Goal: Ask a question: Seek information or help from site administrators or community

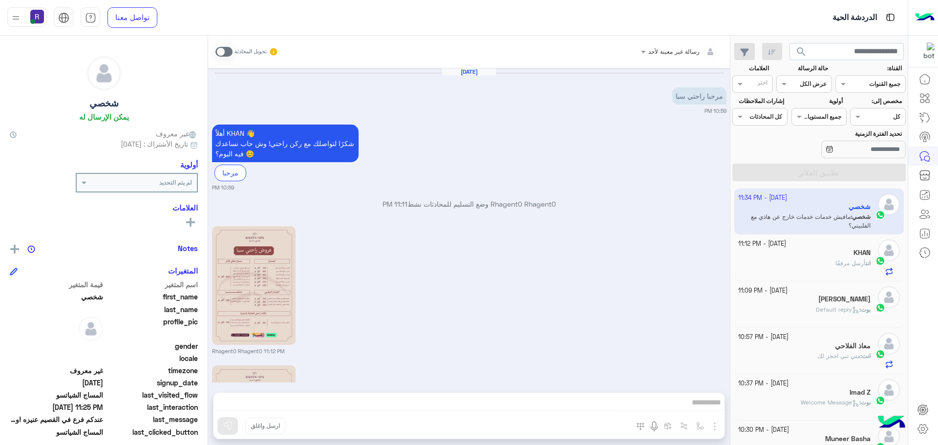
scroll to position [2470, 0]
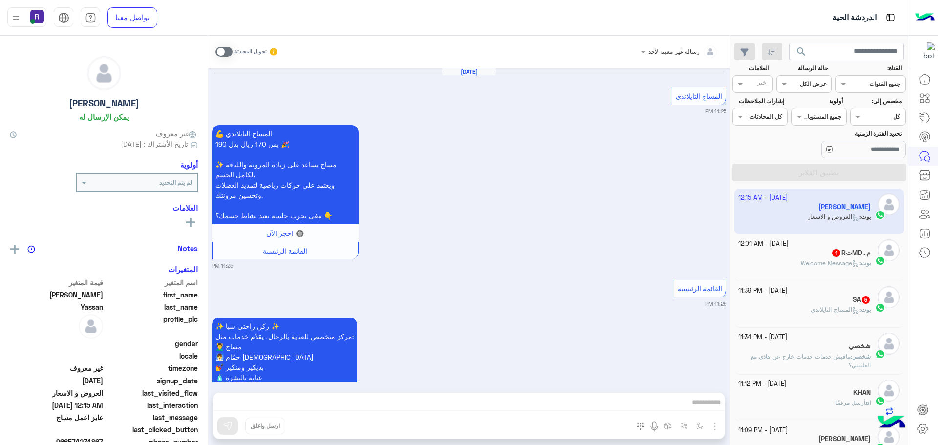
scroll to position [1481, 0]
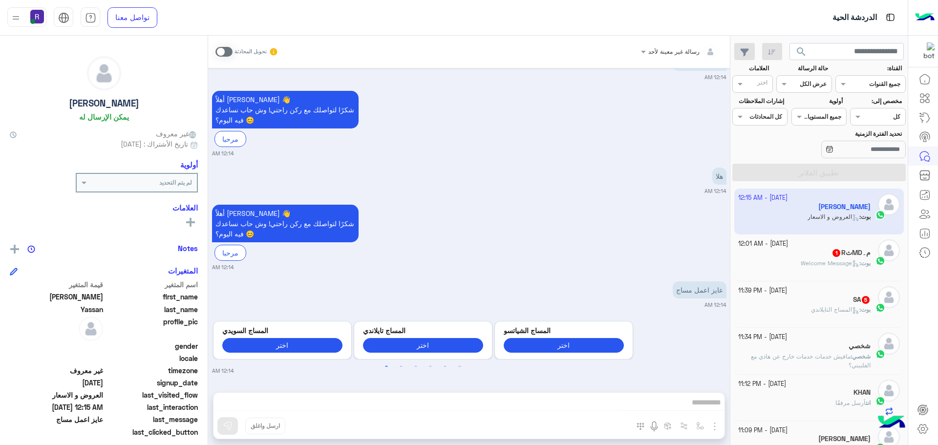
click at [227, 54] on span at bounding box center [223, 52] width 17 height 10
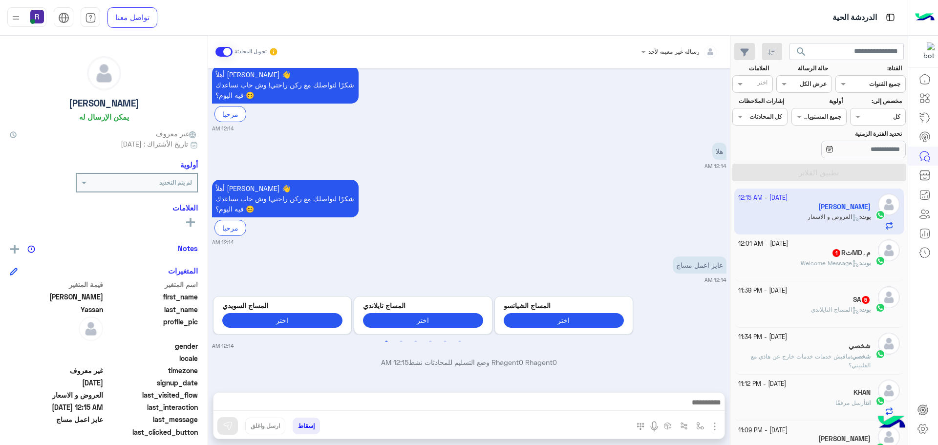
click at [713, 424] on img "button" at bounding box center [715, 426] width 12 height 12
click at [703, 407] on span "الصور" at bounding box center [696, 404] width 18 height 11
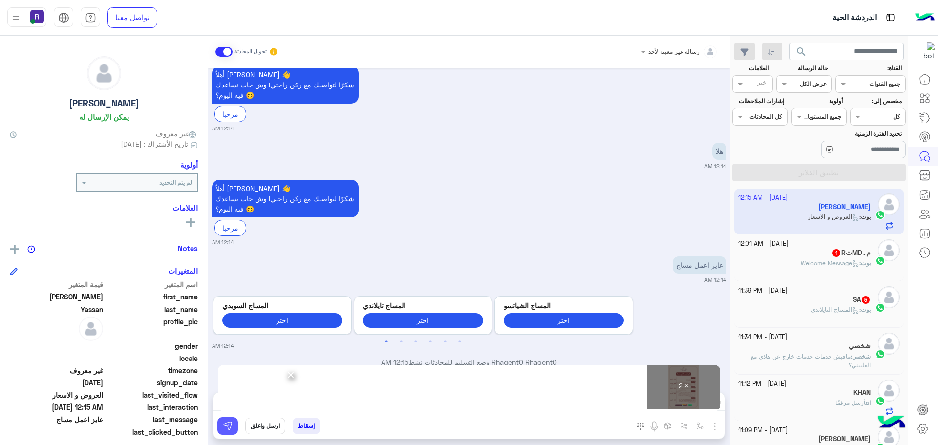
click at [227, 423] on img at bounding box center [228, 426] width 10 height 10
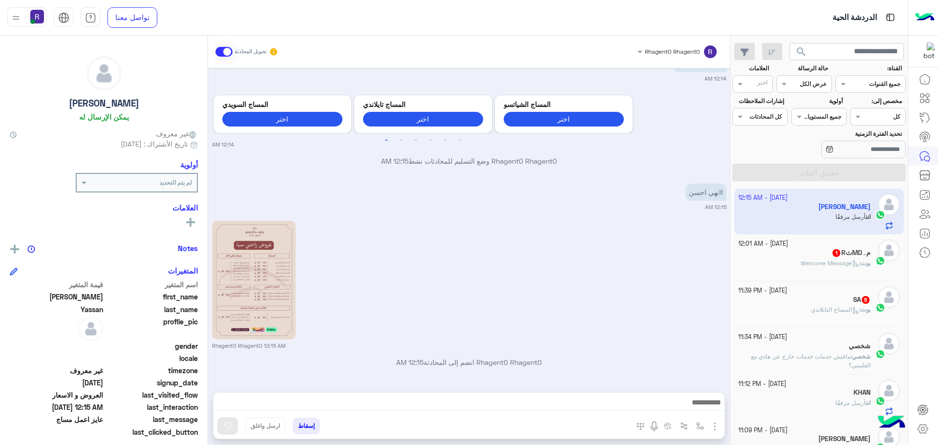
scroll to position [1846, 0]
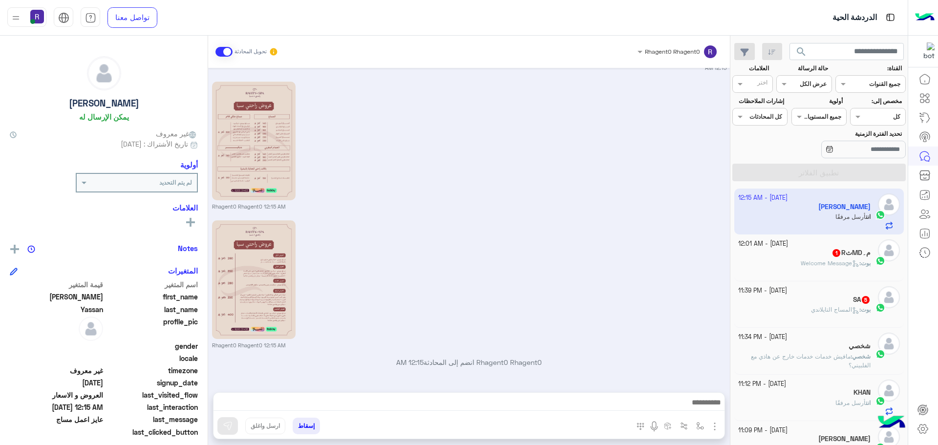
click at [794, 272] on div "بوت : Welcome Message" at bounding box center [804, 267] width 133 height 17
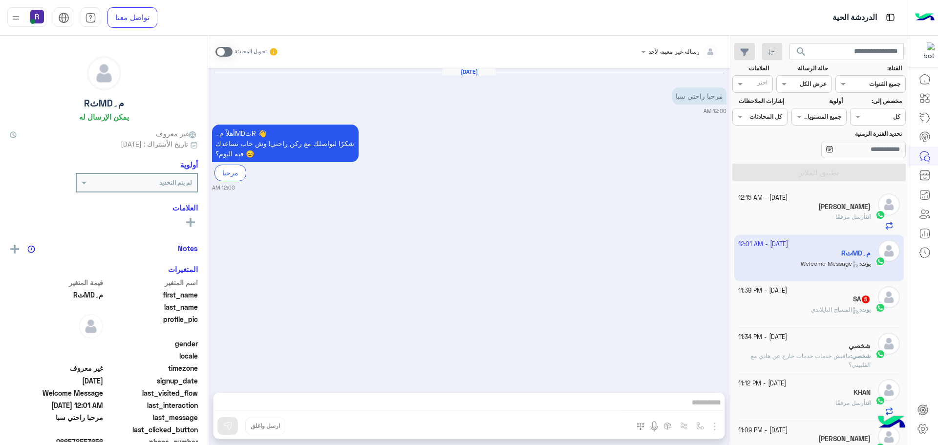
click at [225, 50] on span at bounding box center [223, 52] width 17 height 10
click at [715, 424] on img "button" at bounding box center [715, 426] width 12 height 12
click at [703, 404] on span "الصور" at bounding box center [696, 404] width 18 height 11
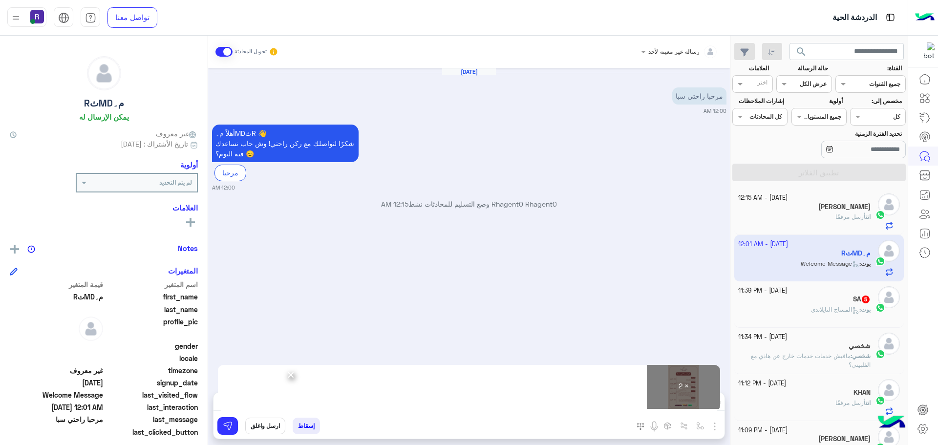
click at [221, 416] on div "× 2 ×" at bounding box center [468, 405] width 511 height 24
click at [228, 423] on img at bounding box center [228, 426] width 10 height 10
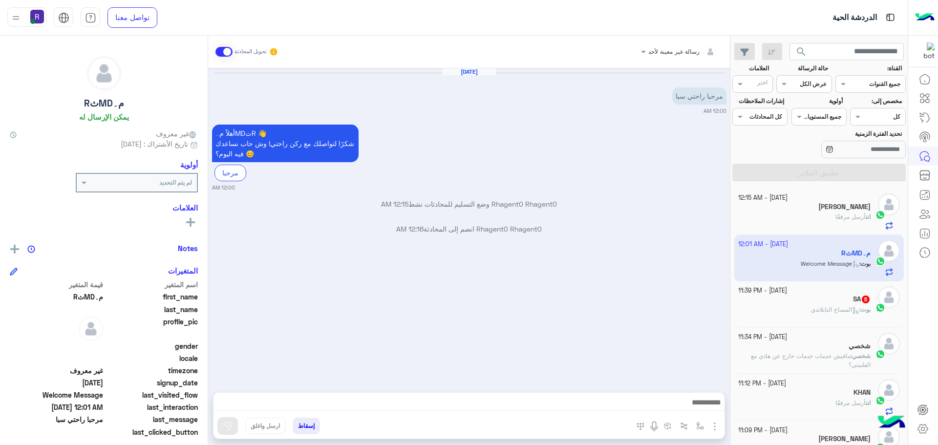
scroll to position [145, 0]
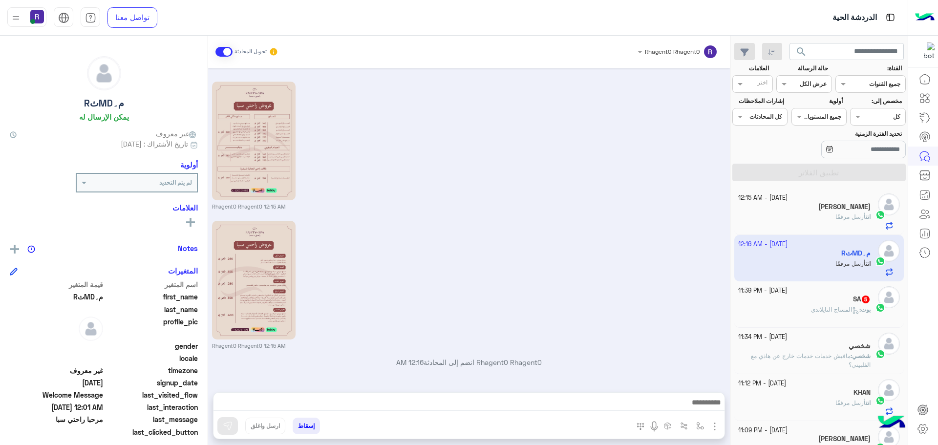
click at [848, 303] on div "SA 5" at bounding box center [804, 300] width 133 height 10
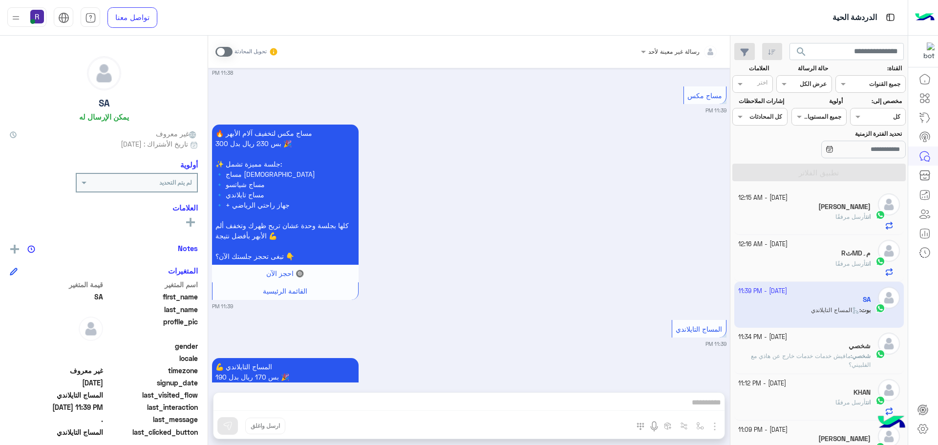
scroll to position [537, 0]
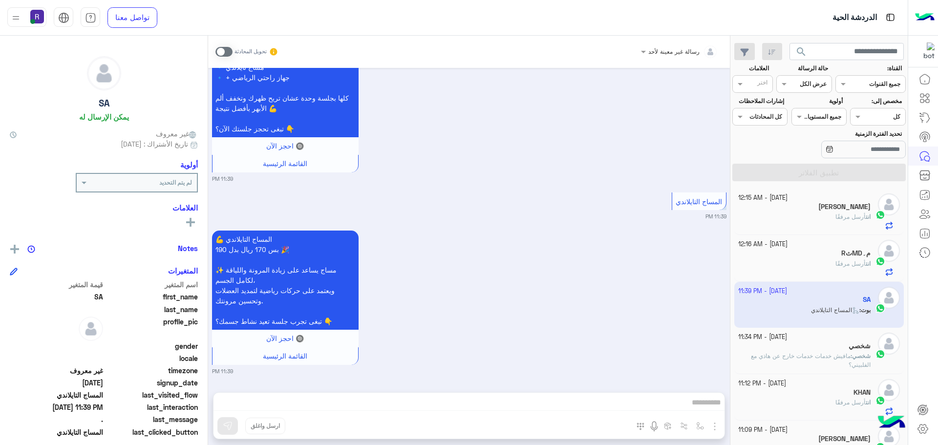
click at [218, 53] on span at bounding box center [223, 52] width 17 height 10
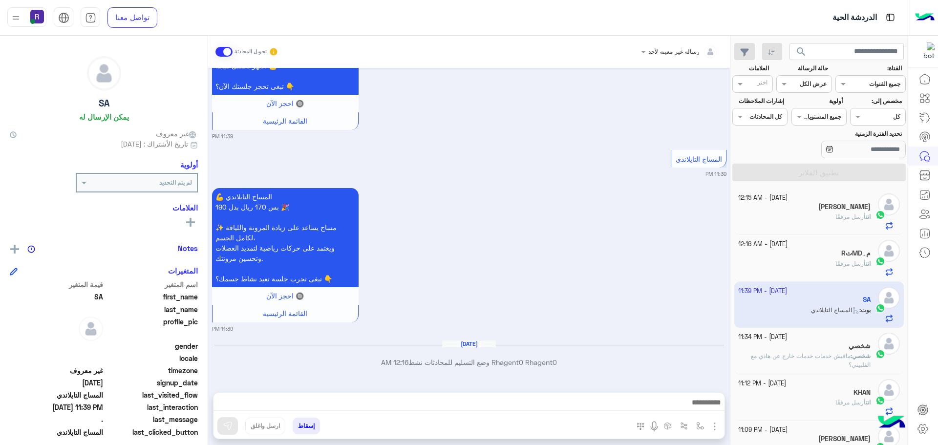
click at [714, 424] on img "button" at bounding box center [715, 426] width 12 height 12
click at [692, 408] on span "الصور" at bounding box center [696, 404] width 18 height 11
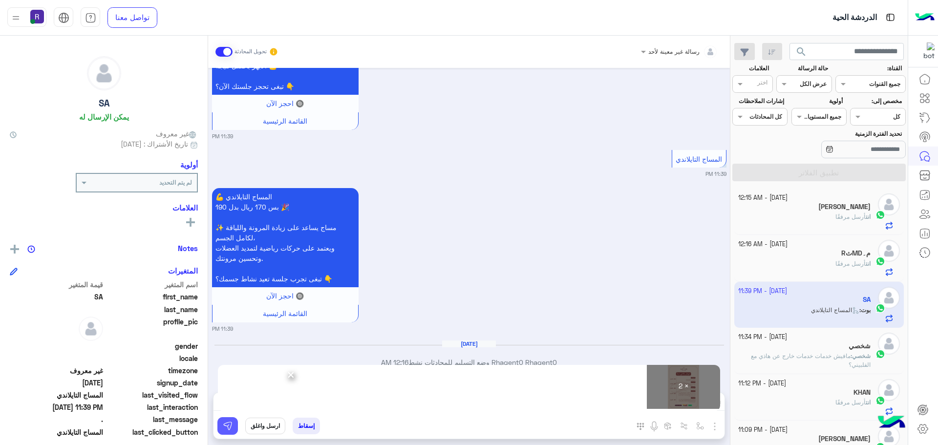
click at [227, 430] on img at bounding box center [228, 426] width 10 height 10
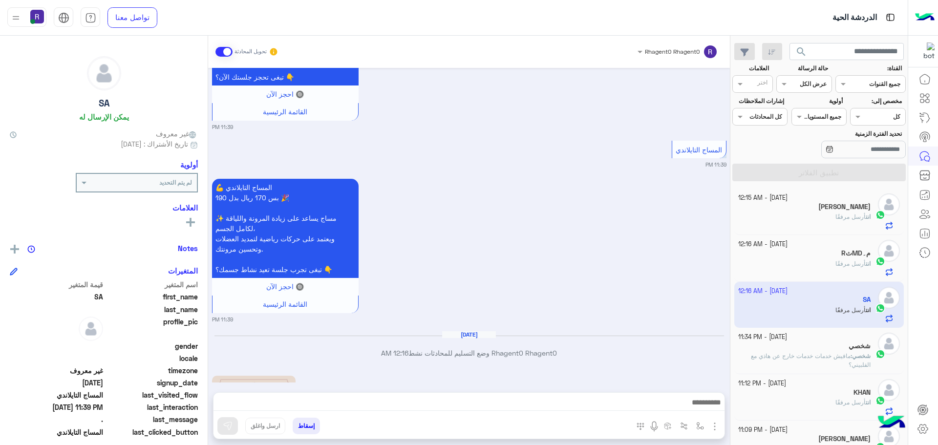
scroll to position [908, 0]
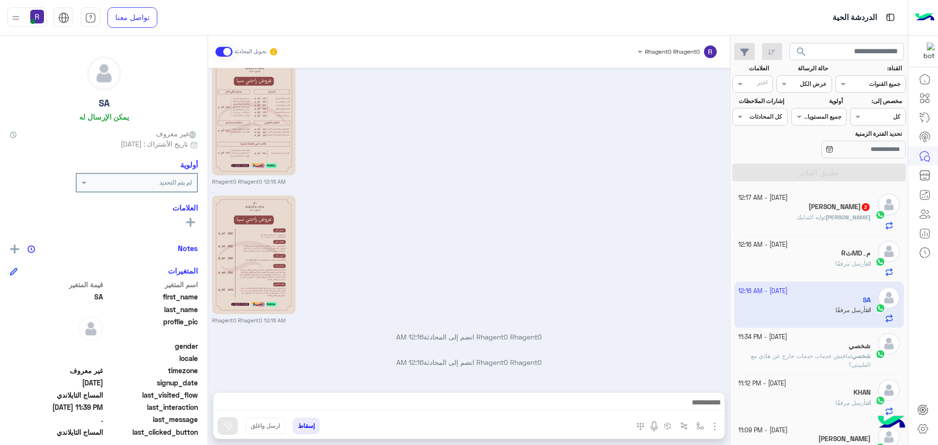
click at [846, 225] on div "Ahmed : وايه التدليك" at bounding box center [804, 221] width 133 height 17
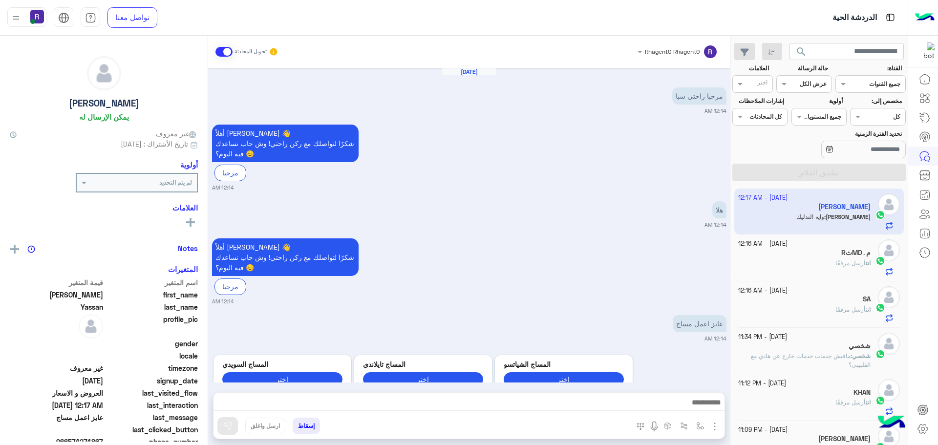
scroll to position [474, 0]
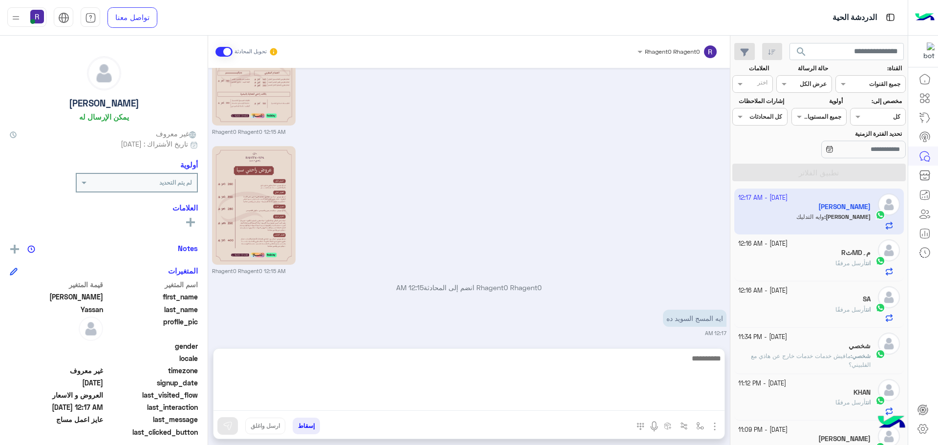
click at [692, 406] on textarea at bounding box center [468, 381] width 511 height 59
type textarea "**********"
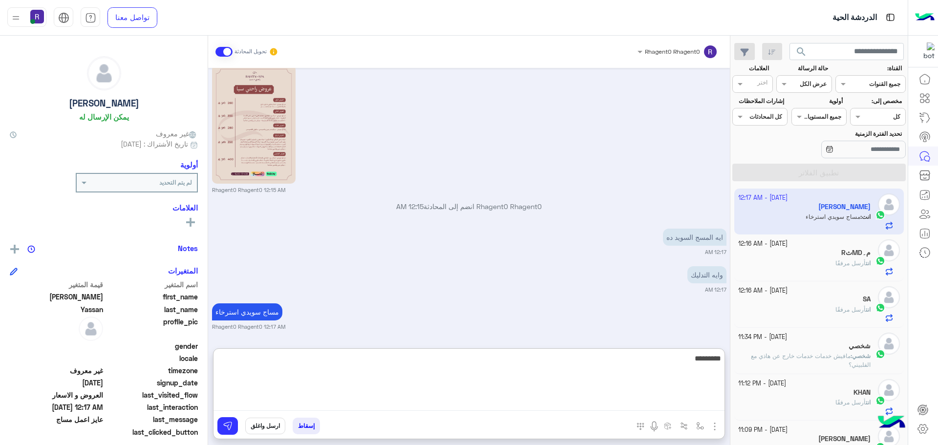
type textarea "*********"
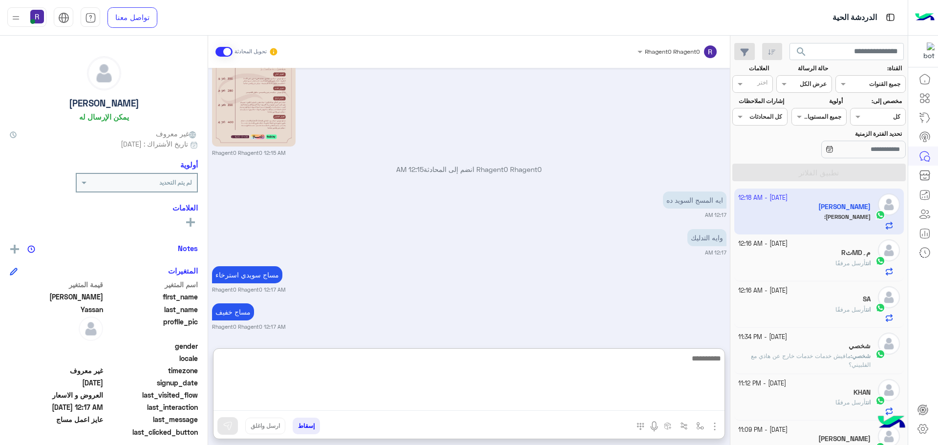
scroll to position [603, 0]
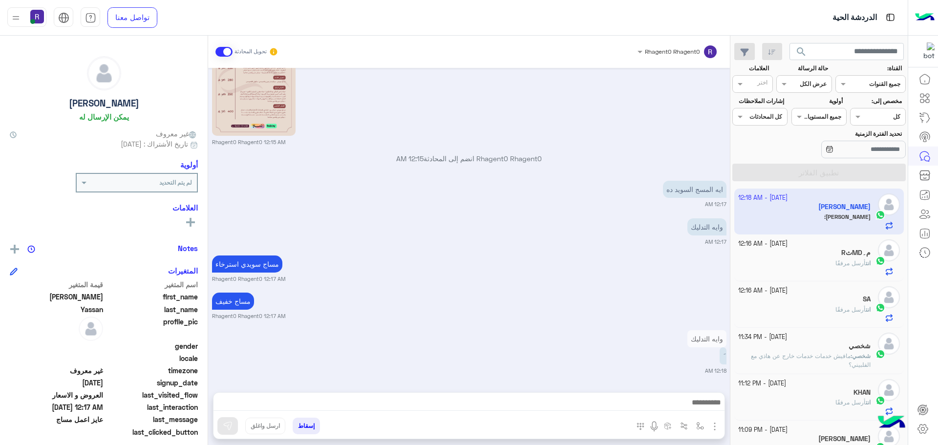
click at [614, 300] on div "مساج خفيف Rhagent0 Rhagent0 12:17 AM" at bounding box center [469, 305] width 514 height 30
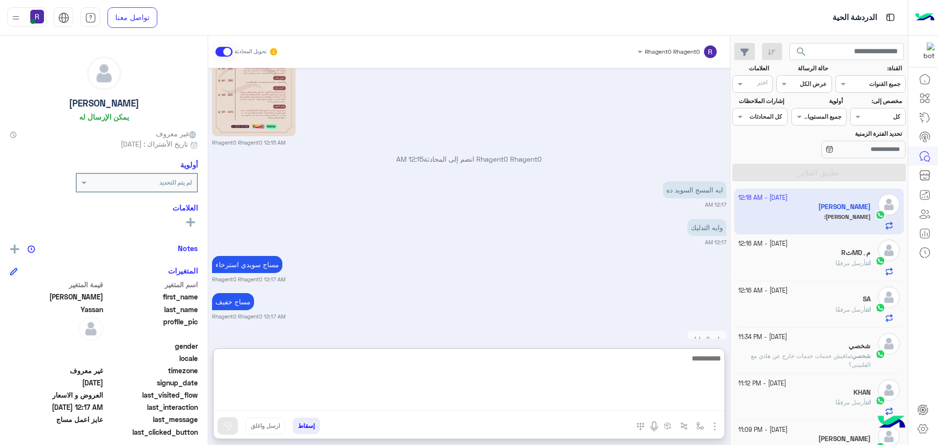
click at [636, 400] on textarea at bounding box center [468, 381] width 511 height 59
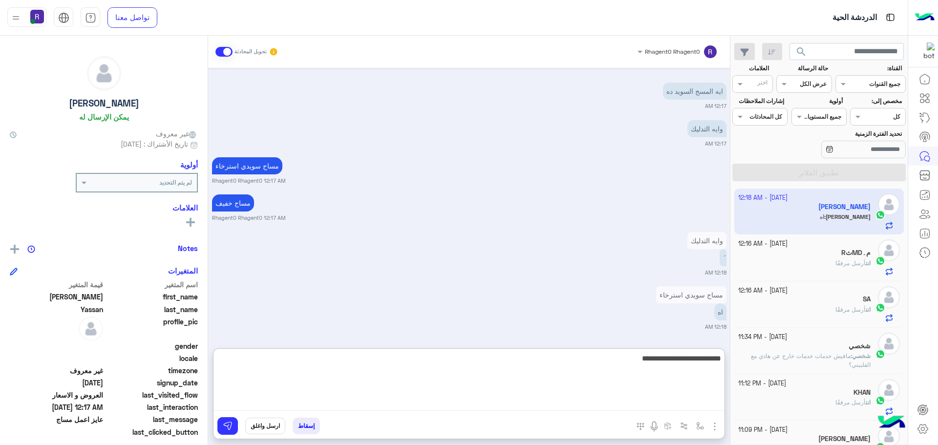
type textarea "**********"
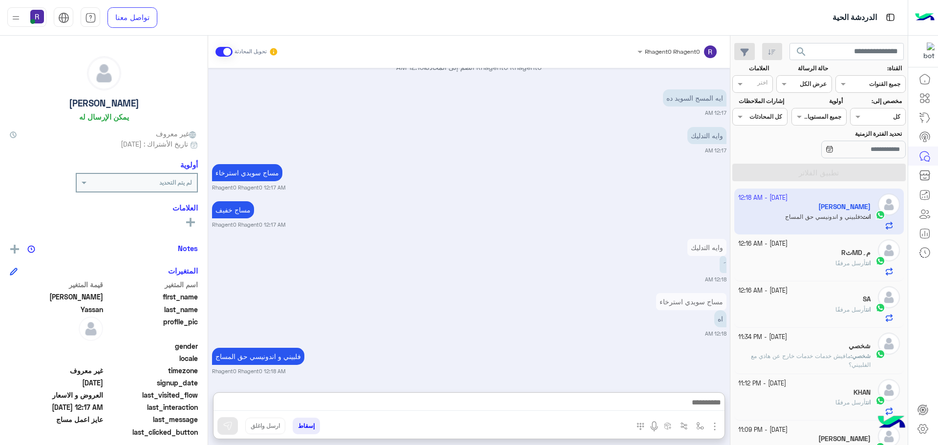
click at [607, 337] on div "Oct 11, 2025 مرحبا راحتي سبا 12:14 AM أهلاً Ahmed 👋 شكرًا لتواصلك مع ركن راحتي!…" at bounding box center [469, 225] width 522 height 314
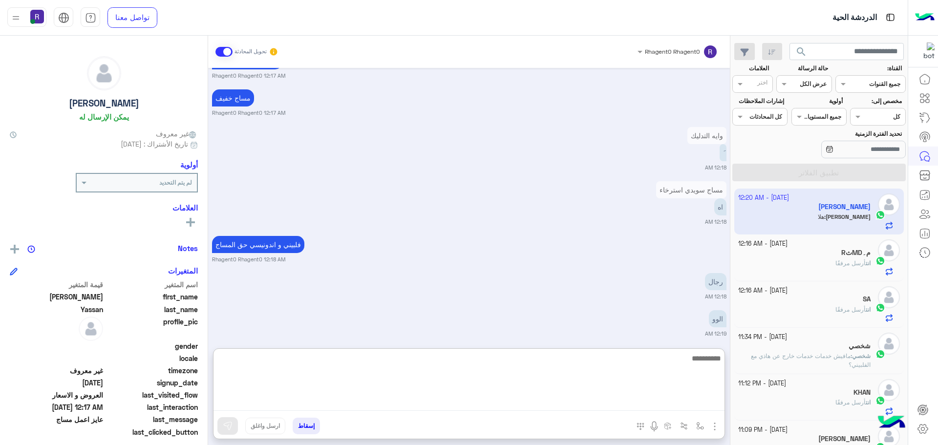
click at [681, 402] on textarea at bounding box center [468, 381] width 511 height 59
type textarea "**********"
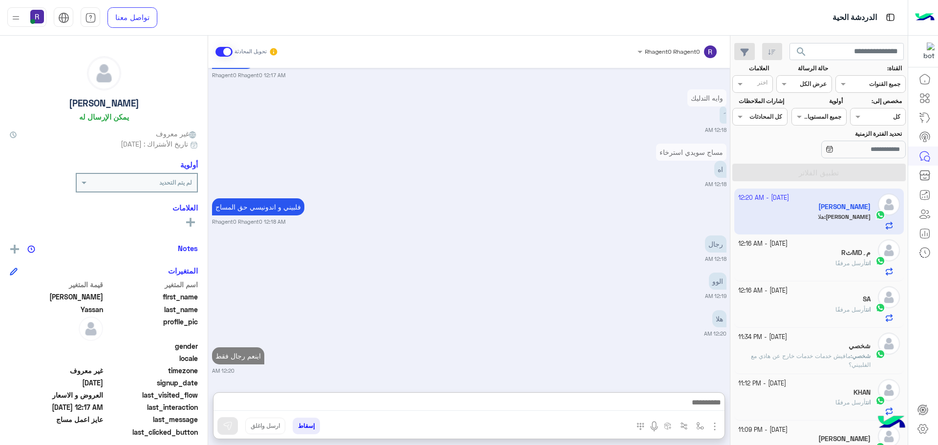
click at [621, 295] on div "Oct 11, 2025 مرحبا راحتي سبا 12:14 AM أهلاً Ahmed 👋 شكرًا لتواصلك مع ركن راحتي!…" at bounding box center [469, 225] width 522 height 314
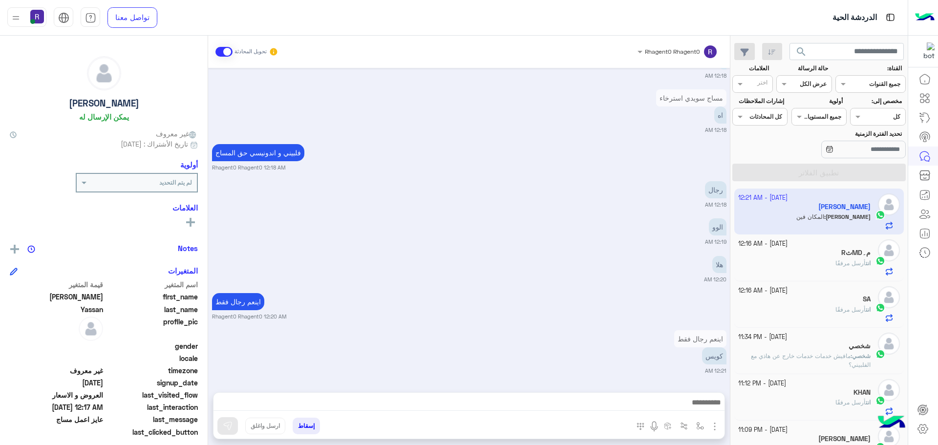
scroll to position [935, 0]
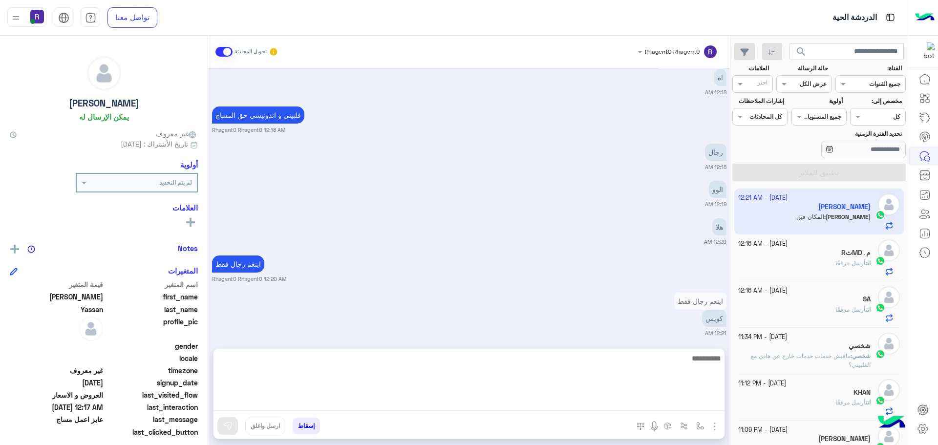
click at [697, 401] on textarea at bounding box center [468, 381] width 511 height 59
paste textarea "*"
type textarea "**********"
click at [674, 358] on textarea "**********" at bounding box center [468, 381] width 511 height 59
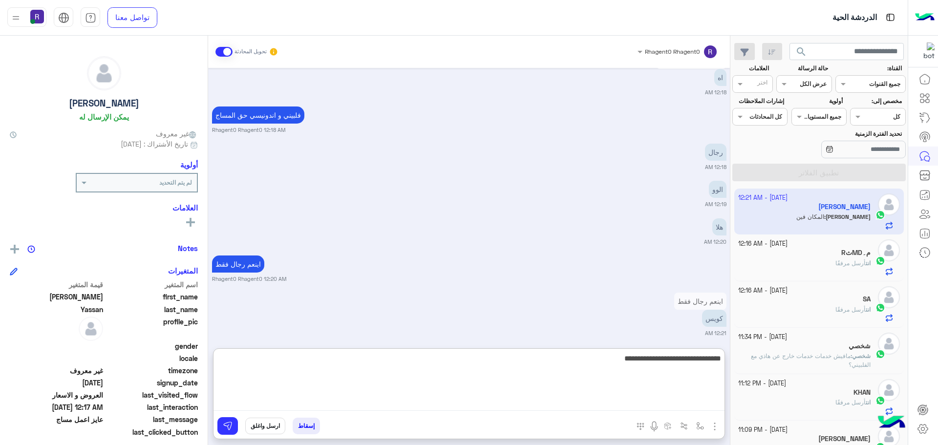
click at [674, 358] on textarea "**********" at bounding box center [468, 381] width 511 height 59
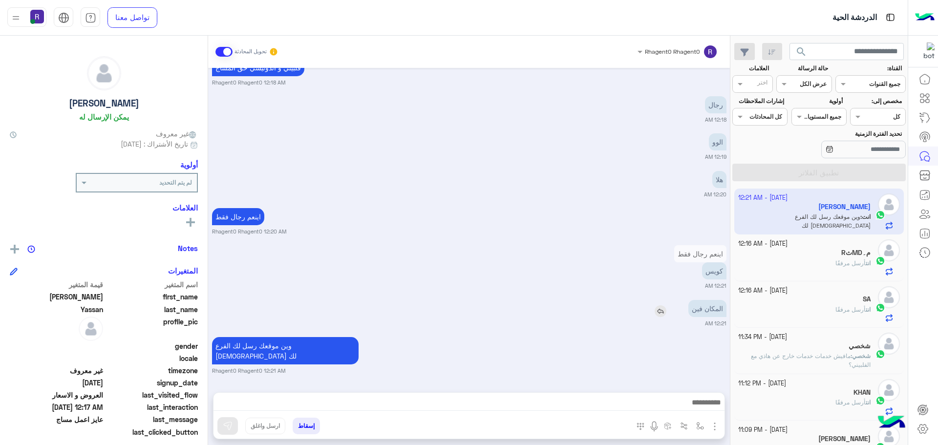
click at [673, 300] on div "المكان فين" at bounding box center [679, 308] width 94 height 17
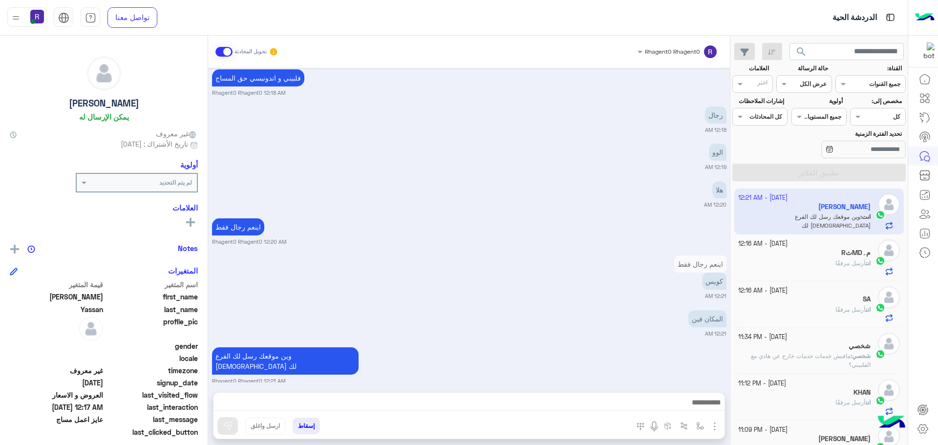
scroll to position [1009, 0]
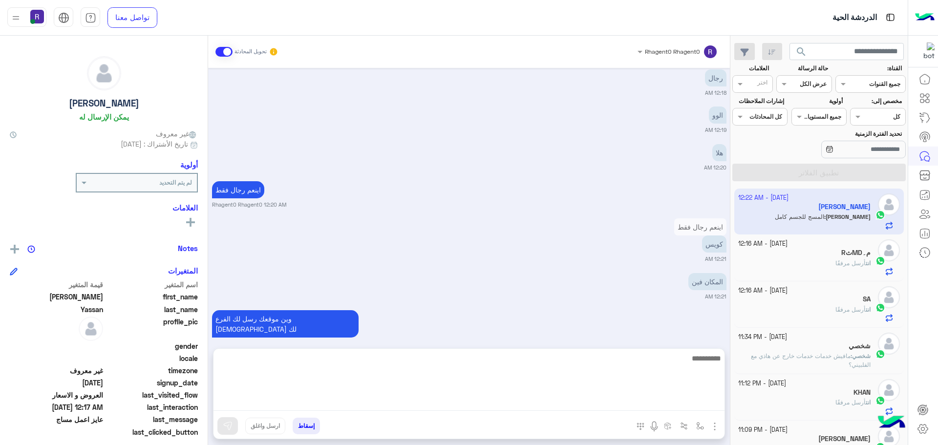
click at [688, 404] on textarea at bounding box center [468, 381] width 511 height 59
type textarea "*****"
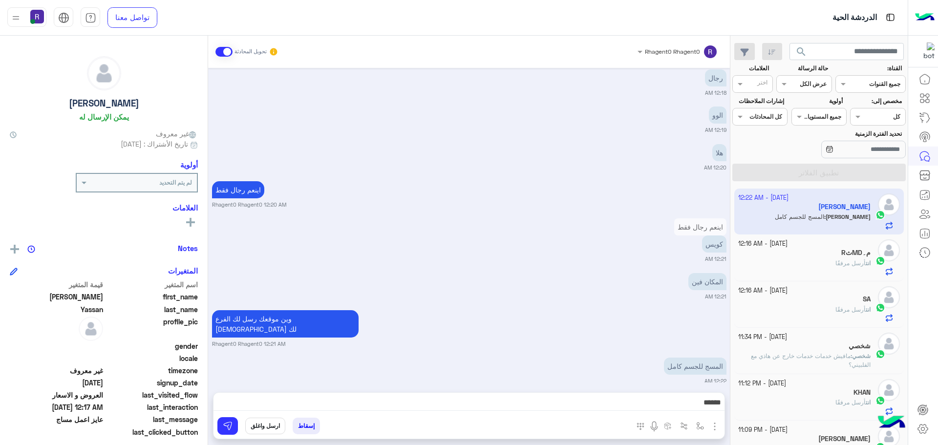
click at [647, 308] on div "وين موقعك رسل لك الفرع القريب لك Rhagent0 Rhagent0 12:21 AM" at bounding box center [469, 328] width 514 height 40
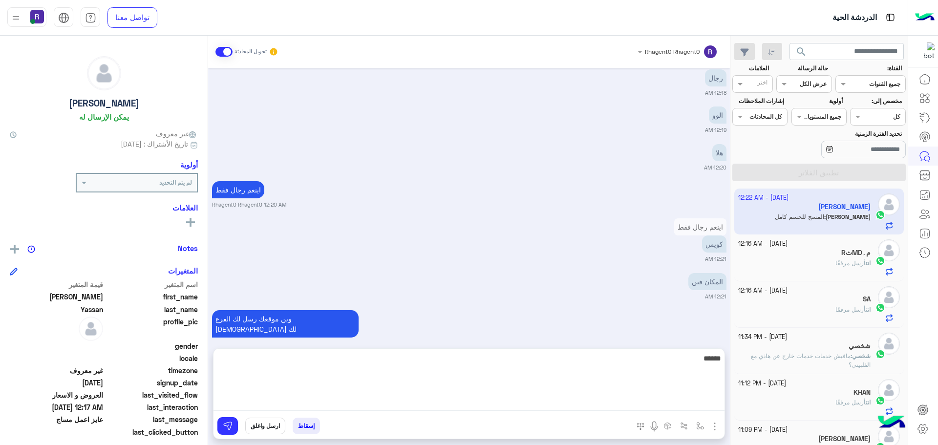
click at [695, 405] on textarea "*****" at bounding box center [468, 381] width 511 height 59
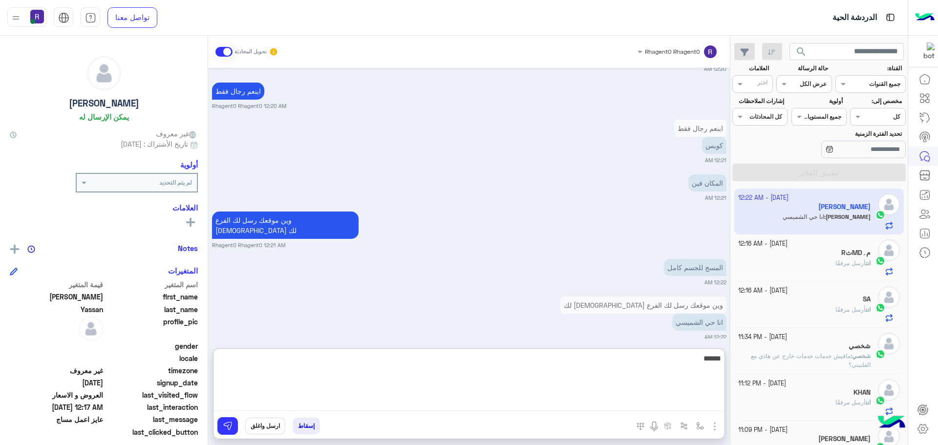
click at [711, 363] on textarea "*****" at bounding box center [468, 381] width 511 height 59
type textarea "*"
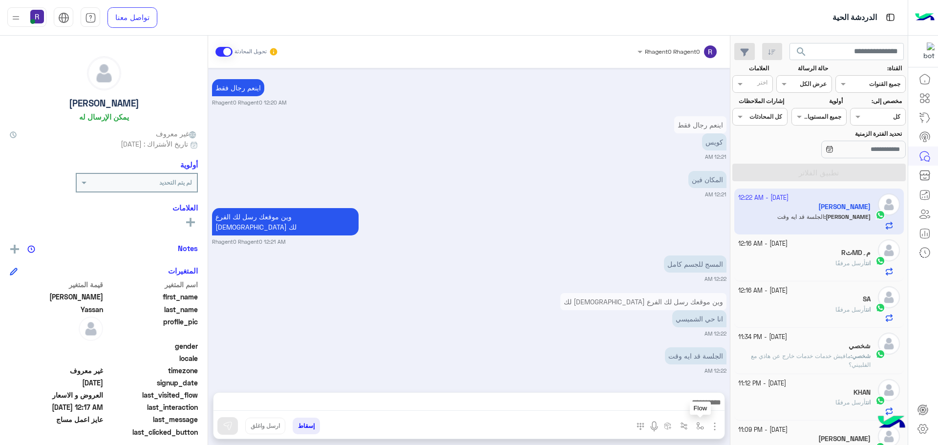
click at [700, 425] on img "button" at bounding box center [700, 426] width 8 height 8
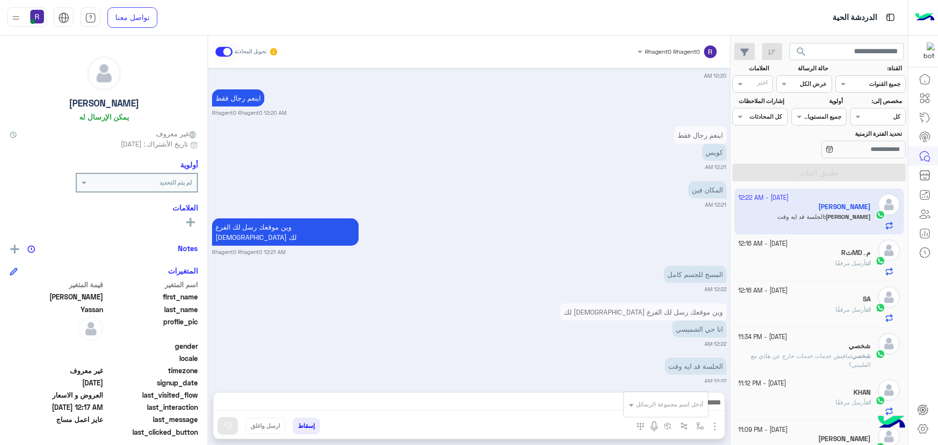
click at [683, 401] on input "text" at bounding box center [677, 402] width 49 height 9
type input "***"
click at [687, 389] on div "لبن" at bounding box center [671, 386] width 72 height 19
type textarea "***"
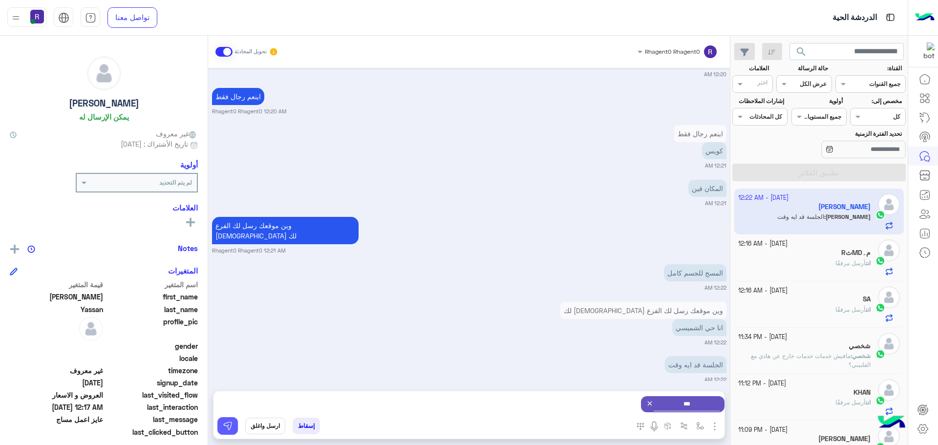
click at [227, 429] on img at bounding box center [228, 426] width 10 height 10
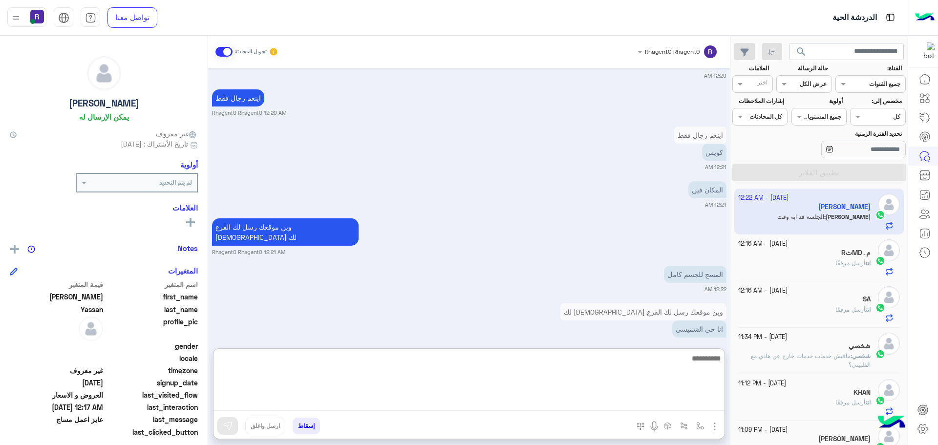
click at [694, 400] on textarea at bounding box center [468, 381] width 511 height 59
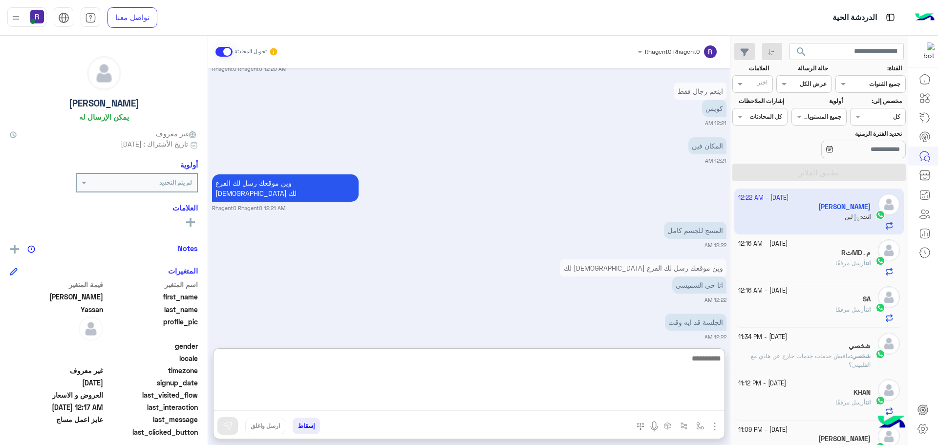
scroll to position [1238, 0]
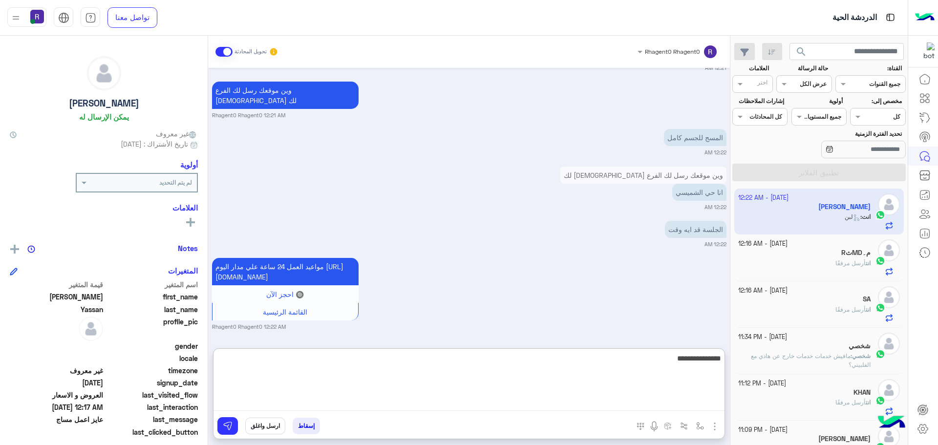
type textarea "**********"
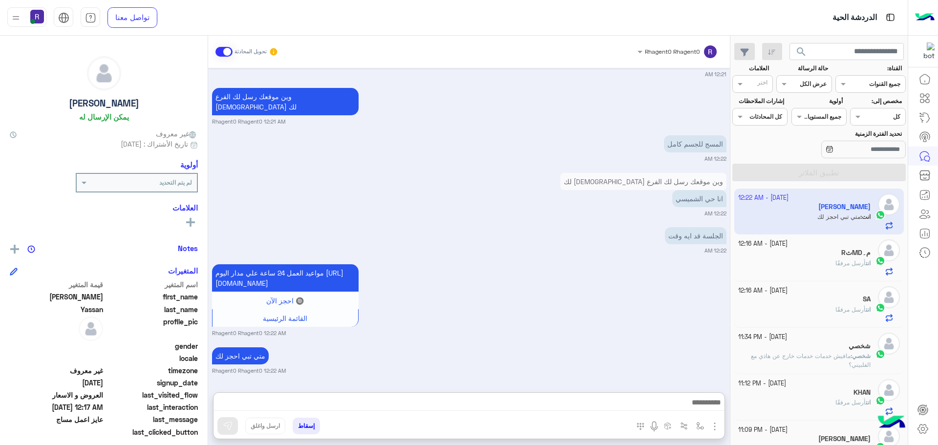
click at [677, 262] on div "مواعيد العمل 24 ساعة علي مدار اليوم https://maps.app.goo.gl/H7tsGYEmp6EGsZ938 🔘…" at bounding box center [469, 299] width 514 height 75
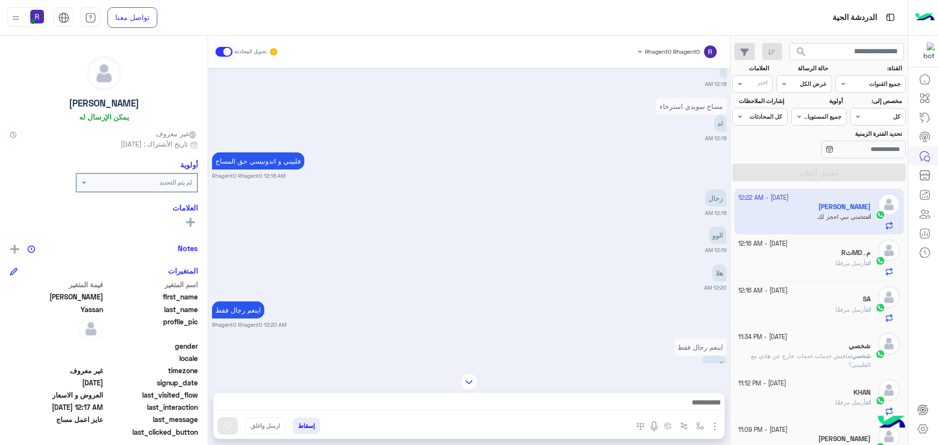
scroll to position [1231, 0]
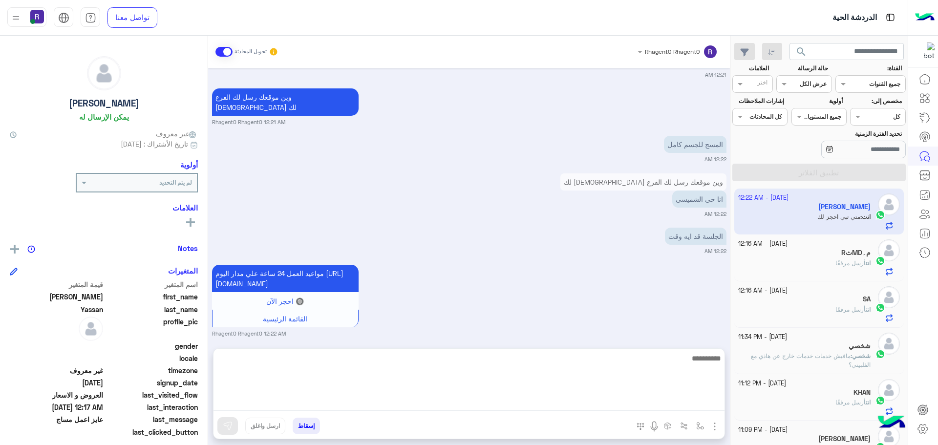
click at [675, 404] on textarea at bounding box center [468, 381] width 511 height 59
type textarea "**********"
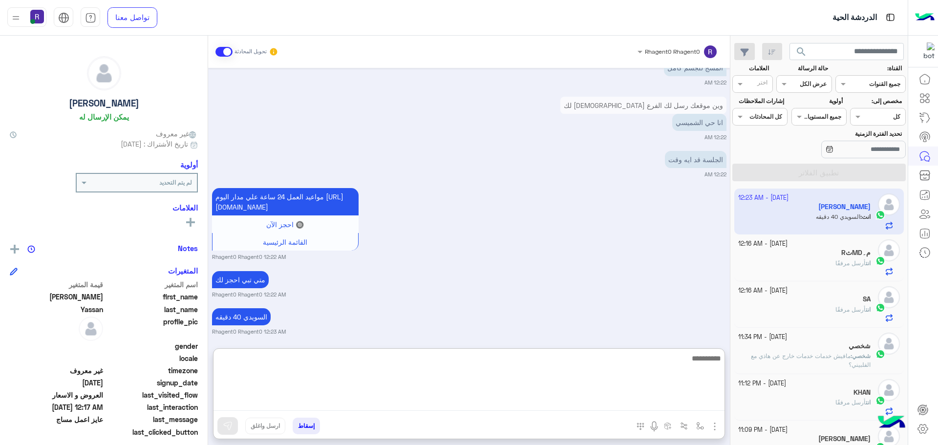
scroll to position [1313, 0]
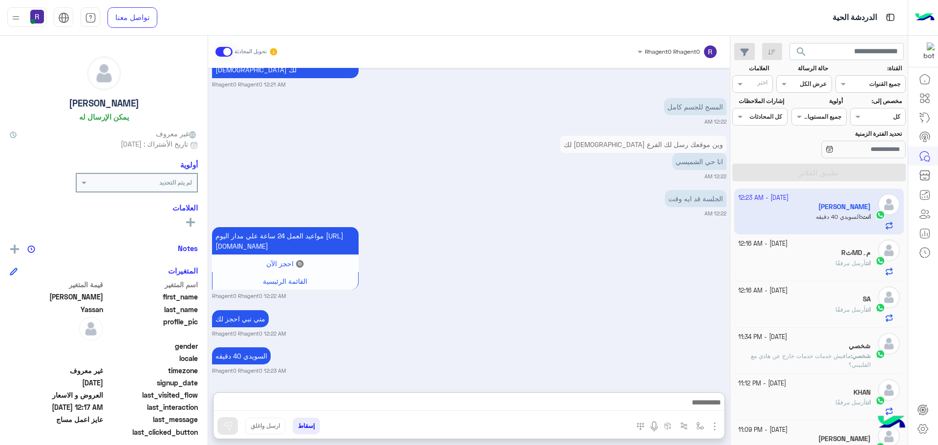
click at [669, 225] on div "مواعيد العمل 24 ساعة علي مدار اليوم https://maps.app.goo.gl/H7tsGYEmp6EGsZ938 🔘…" at bounding box center [469, 262] width 514 height 75
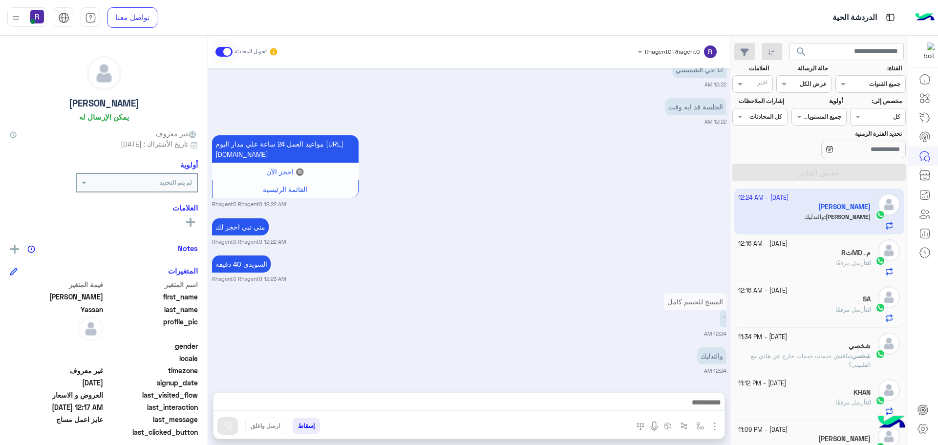
scroll to position [1360, 0]
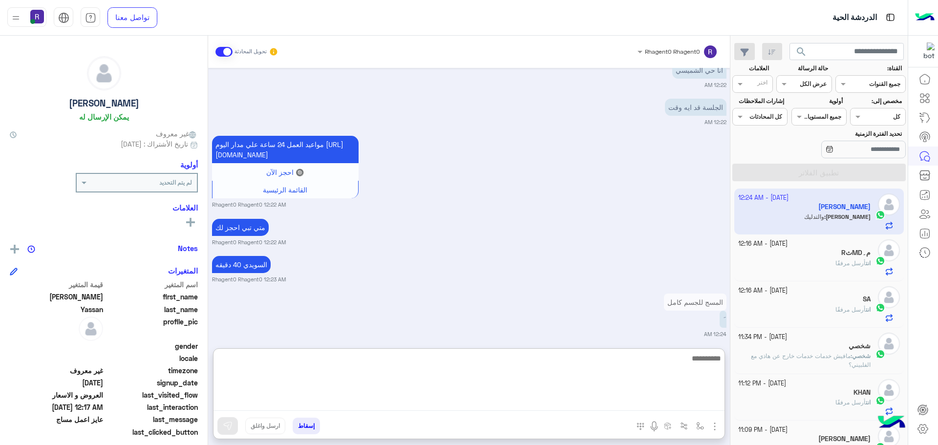
click at [663, 400] on textarea at bounding box center [468, 381] width 511 height 59
type textarea "**********"
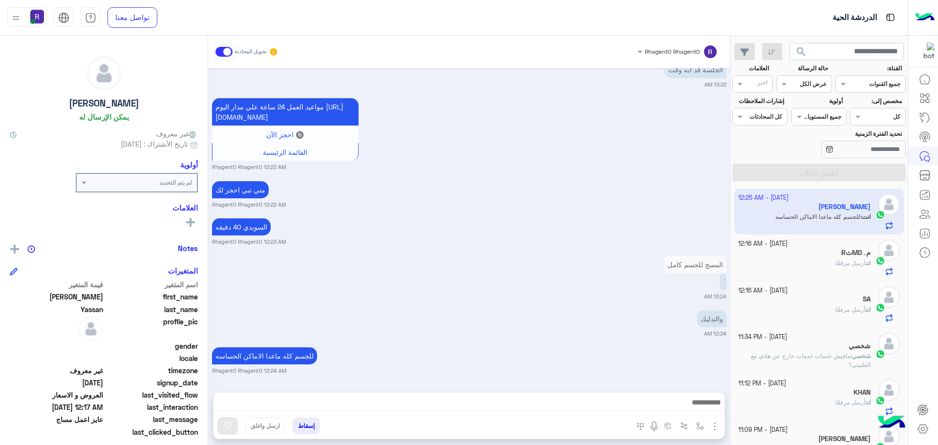
click at [676, 296] on div "Oct 11, 2025 مرحبا راحتي سبا 12:14 AM أهلاً Ahmed 👋 شكرًا لتواصلك مع ركن راحتي!…" at bounding box center [469, 225] width 522 height 314
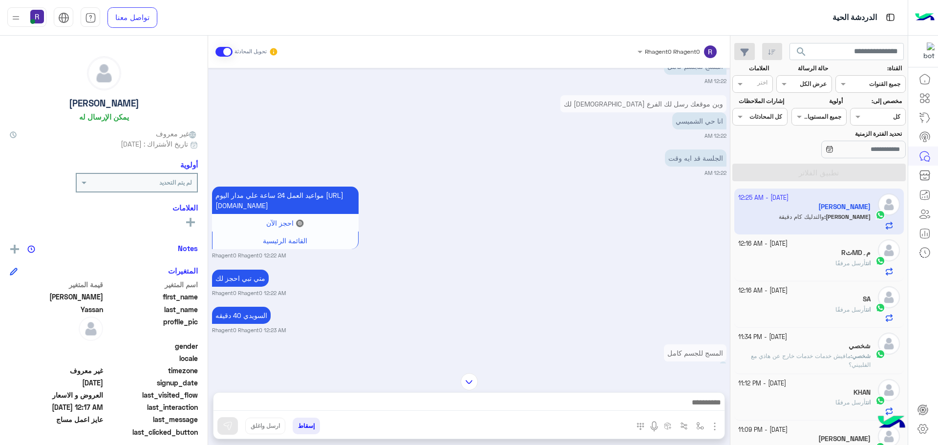
scroll to position [1489, 0]
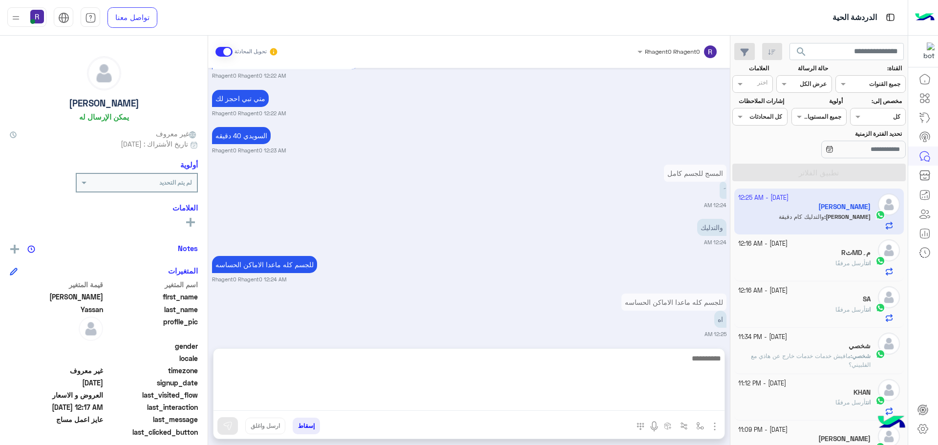
click at [670, 404] on textarea at bounding box center [468, 381] width 511 height 59
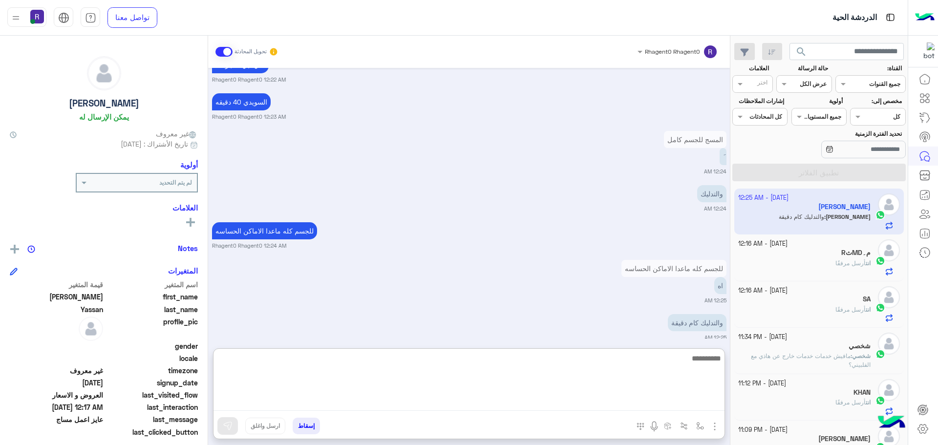
scroll to position [1533, 0]
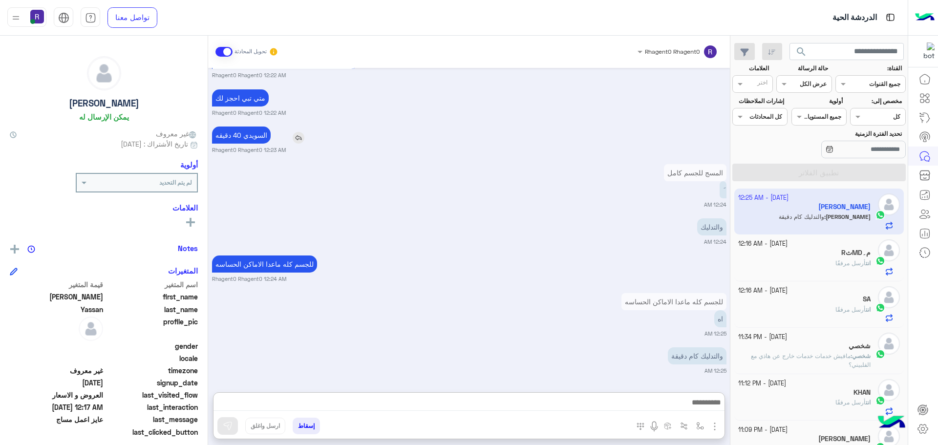
click at [303, 126] on div "السويدي 40 دقيقه" at bounding box center [269, 134] width 114 height 17
click at [304, 135] on img at bounding box center [299, 138] width 12 height 12
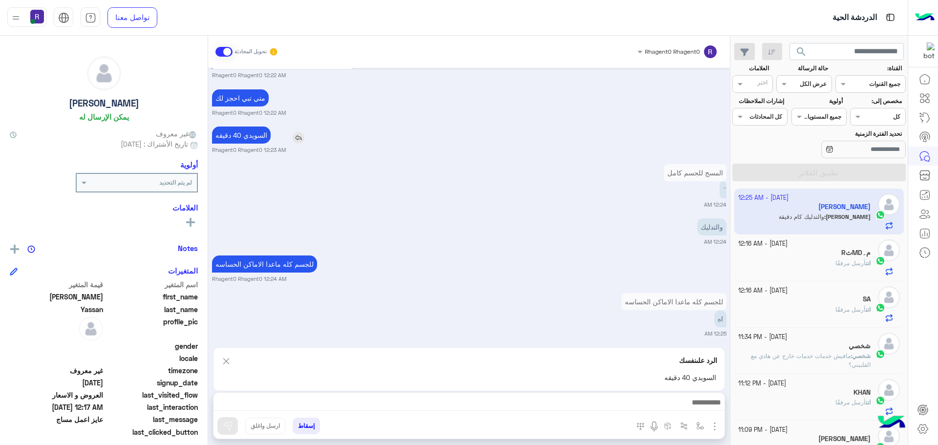
scroll to position [1533, 0]
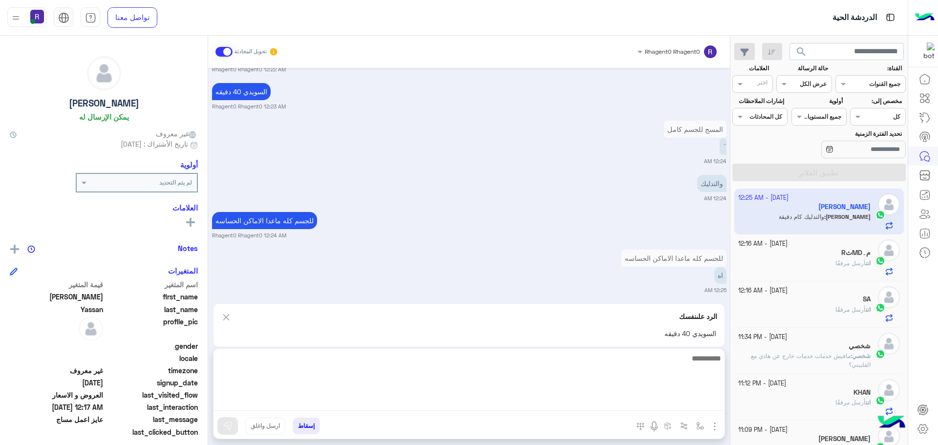
click at [679, 409] on textarea at bounding box center [468, 381] width 511 height 59
type textarea "**"
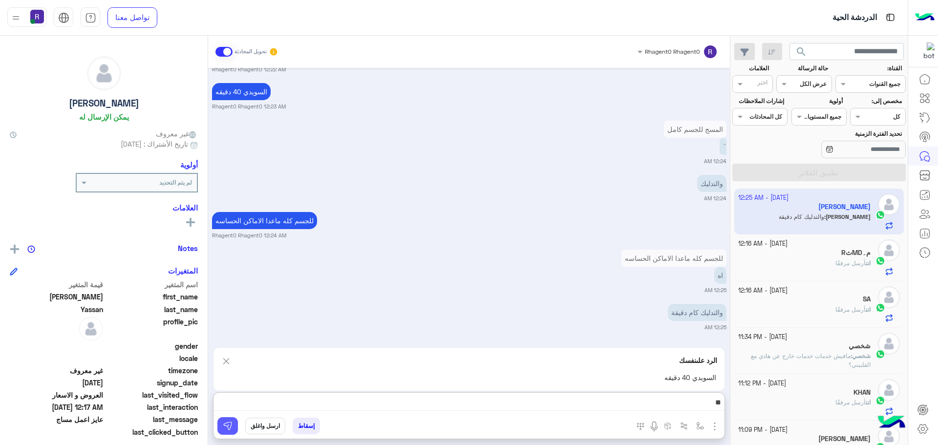
click at [234, 425] on button at bounding box center [227, 426] width 21 height 18
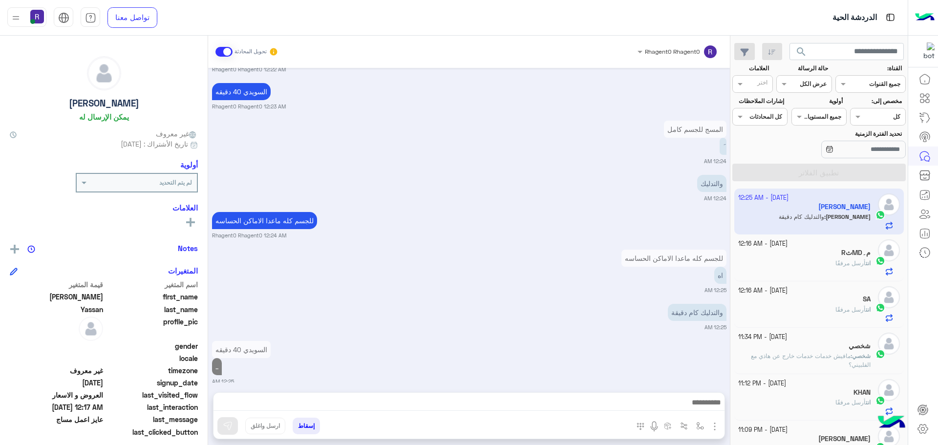
scroll to position [1544, 0]
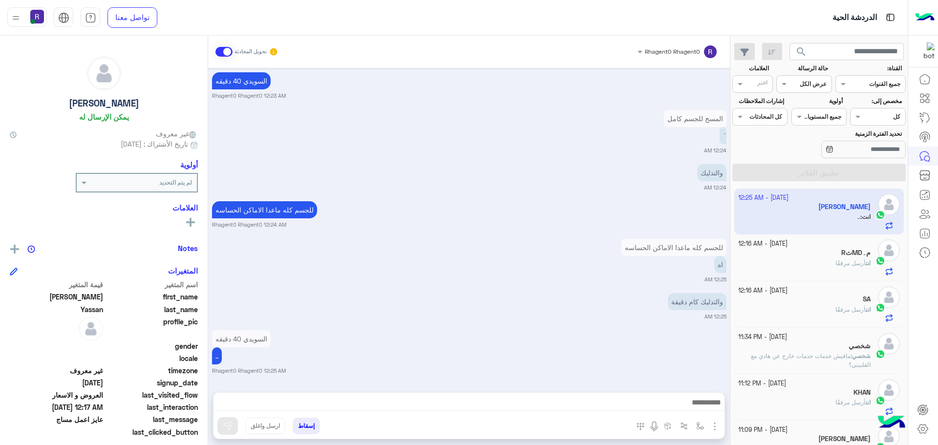
click at [510, 324] on div "Oct 11, 2025 مرحبا راحتي سبا 12:14 AM أهلاً Ahmed 👋 شكرًا لتواصلك مع ركن راحتي!…" at bounding box center [469, 225] width 522 height 314
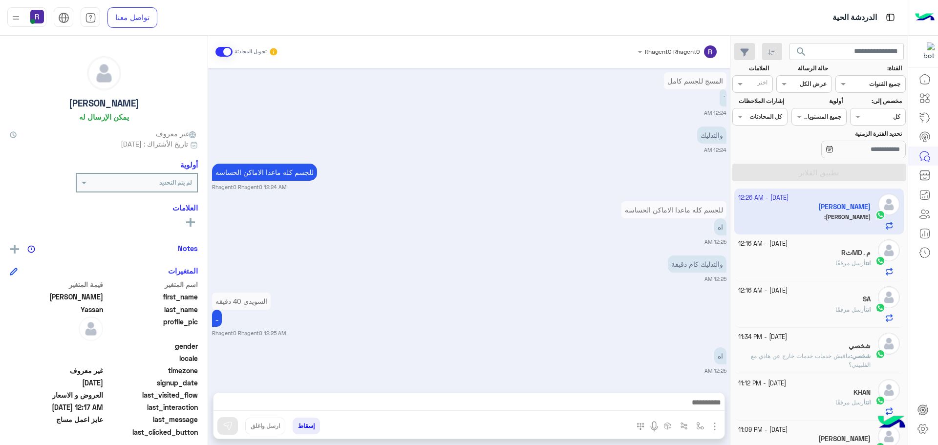
scroll to position [1694, 0]
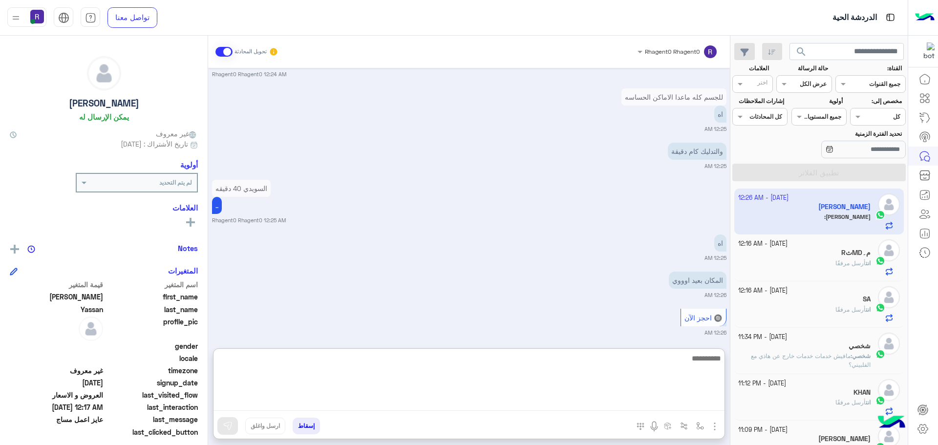
click at [654, 406] on textarea at bounding box center [468, 381] width 511 height 59
type textarea "**********"
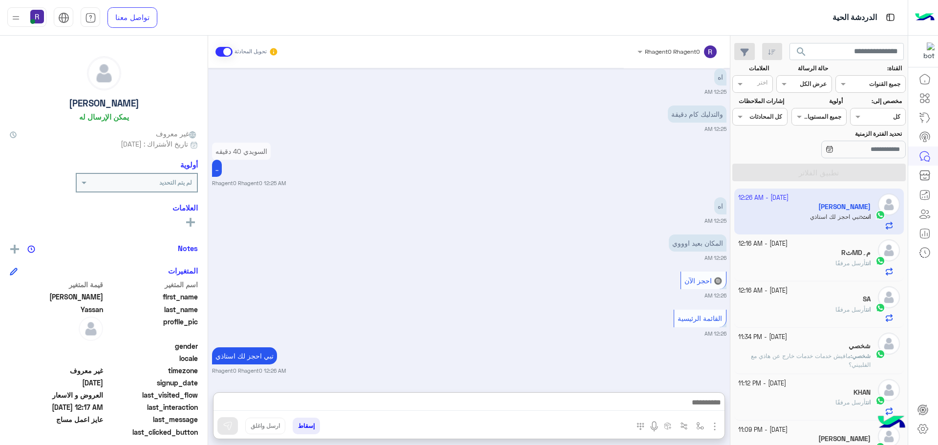
click at [215, 48] on div "Rhagent0 Rhagent0 تحويل المحادثة" at bounding box center [469, 52] width 522 height 32
click at [227, 55] on span at bounding box center [223, 52] width 17 height 10
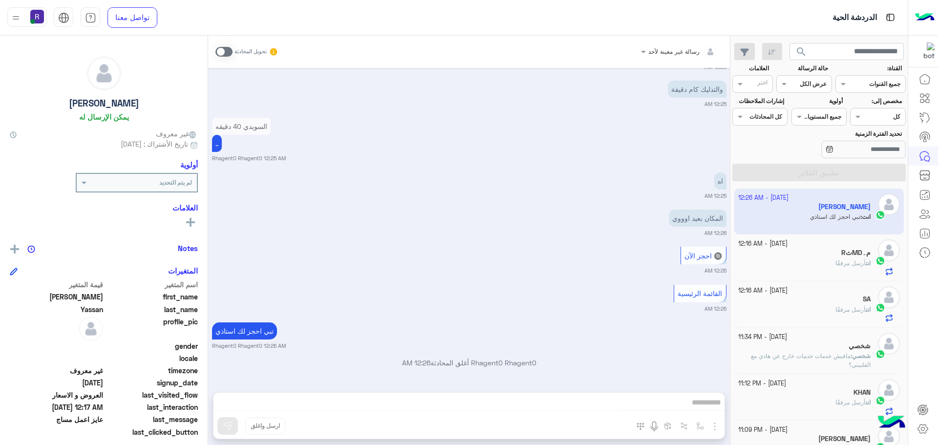
click at [599, 351] on div "Oct 11, 2025 مرحبا راحتي سبا 12:14 AM أهلاً Ahmed 👋 شكرًا لتواصلك مع ركن راحتي!…" at bounding box center [469, 225] width 522 height 314
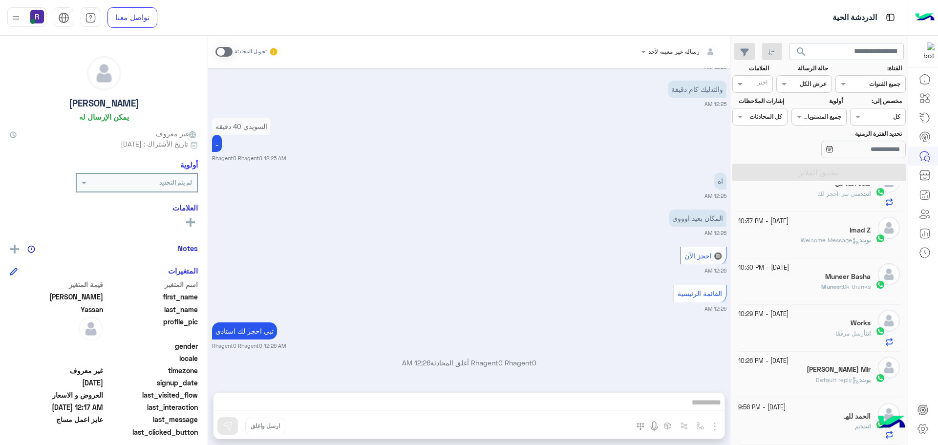
scroll to position [0, 0]
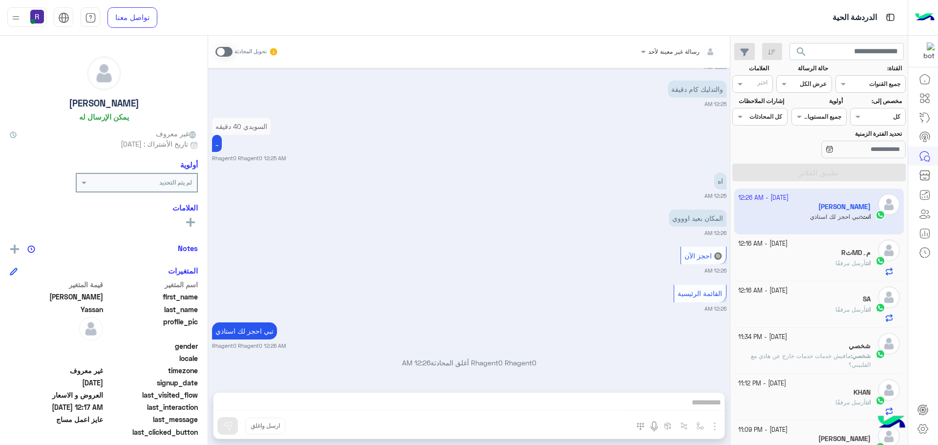
click at [602, 208] on div "المكان بعيد اوووي 12:26 AM" at bounding box center [469, 222] width 514 height 30
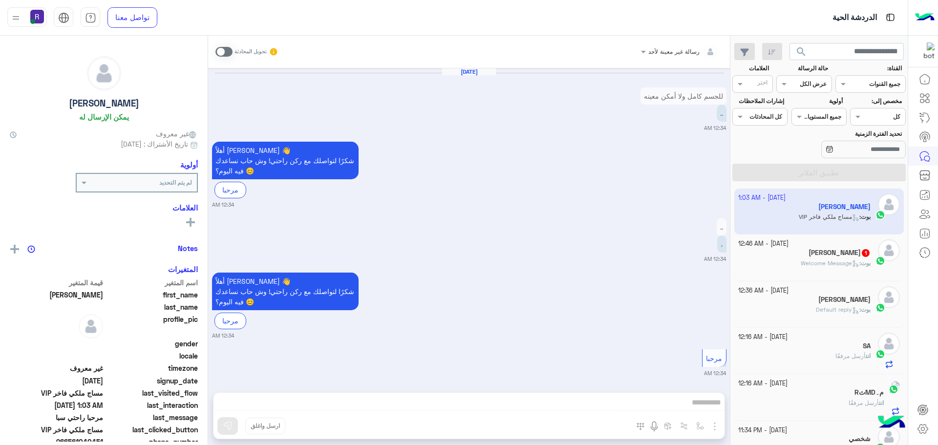
scroll to position [1681, 0]
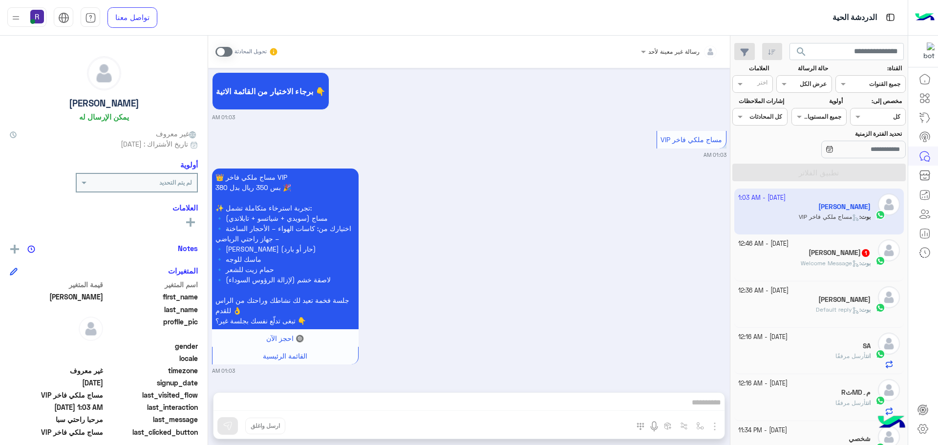
click at [226, 54] on span at bounding box center [223, 52] width 17 height 10
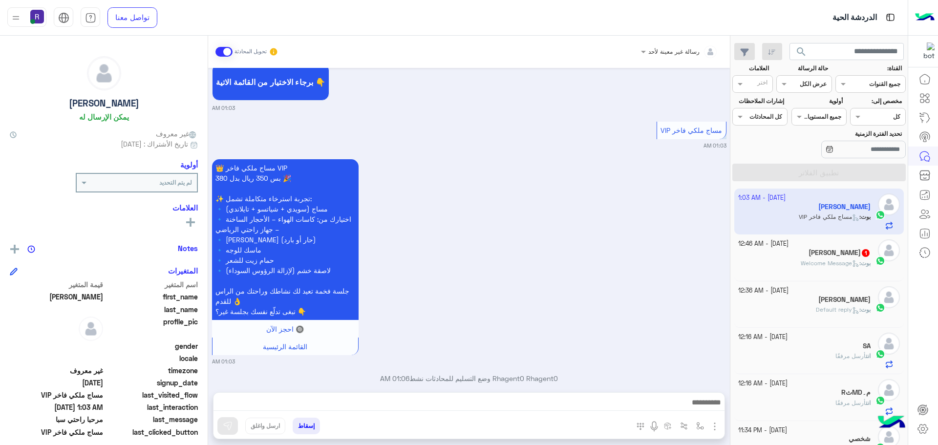
scroll to position [1707, 0]
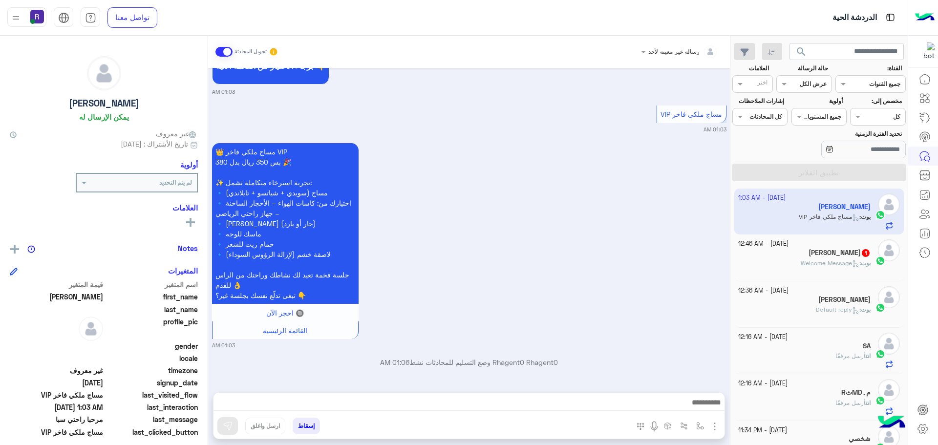
click at [713, 429] on img "button" at bounding box center [715, 426] width 12 height 12
click at [698, 402] on span "الصور" at bounding box center [696, 404] width 18 height 11
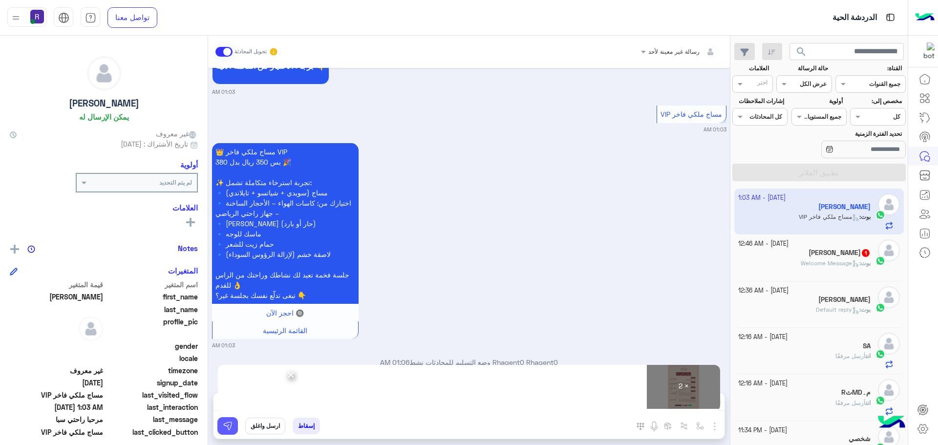
click at [225, 432] on button at bounding box center [227, 426] width 21 height 18
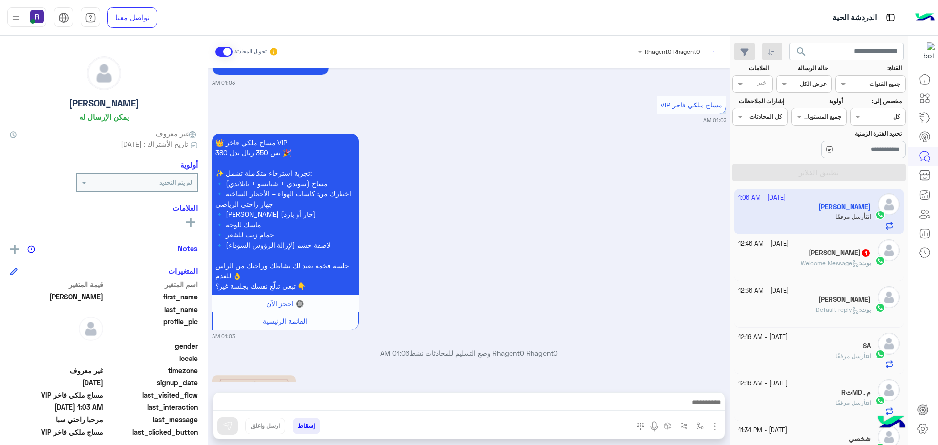
scroll to position [2034, 0]
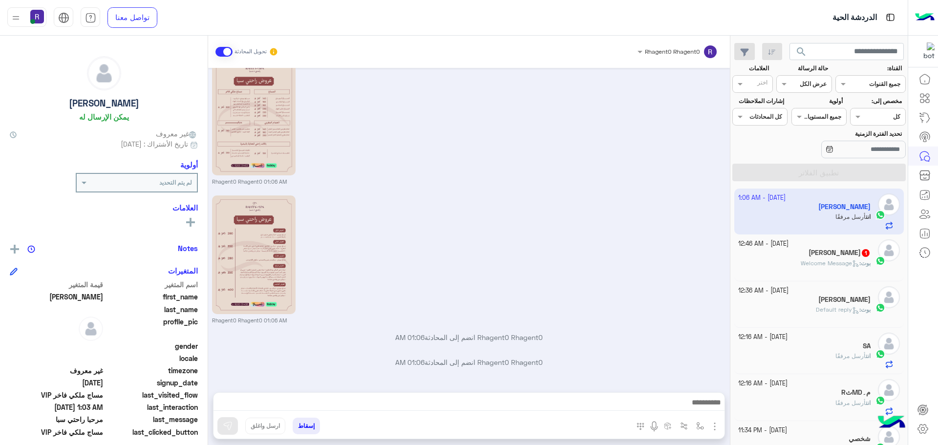
click at [831, 260] on span "Welcome Message" at bounding box center [829, 262] width 59 height 7
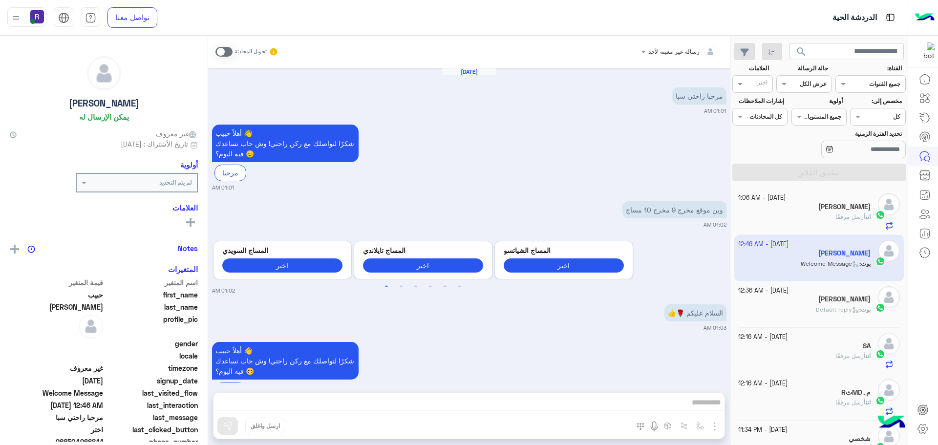
scroll to position [988, 0]
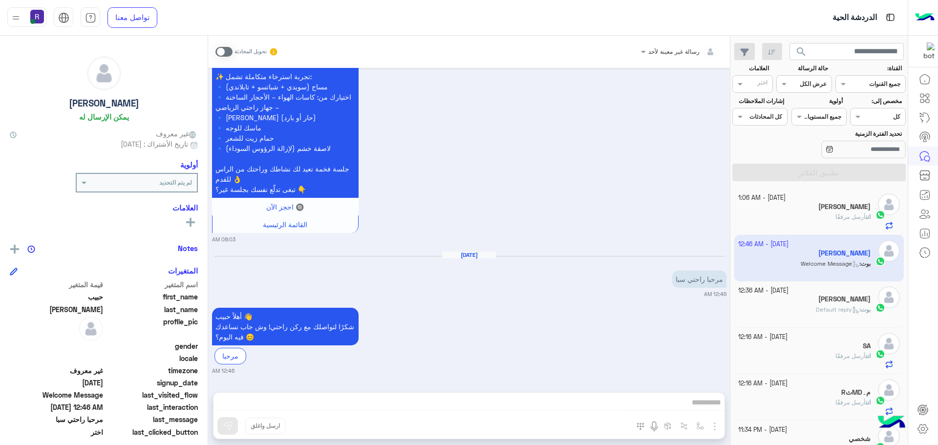
click at [224, 50] on span at bounding box center [223, 52] width 17 height 10
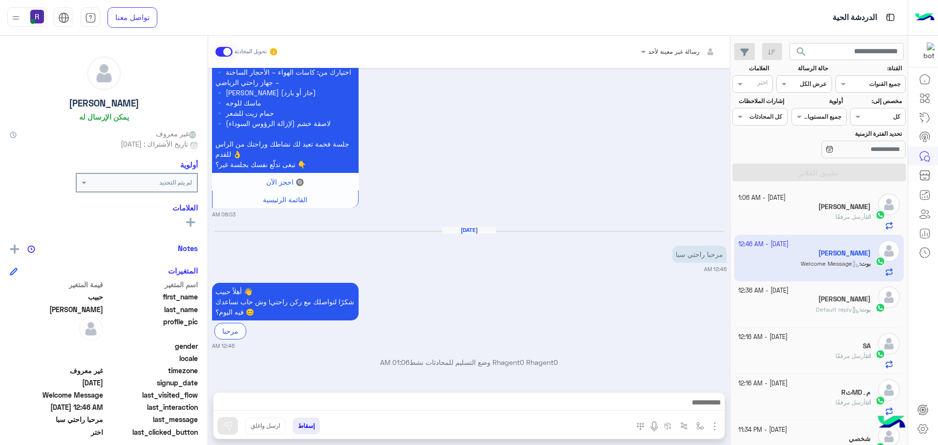
click at [714, 423] on img "button" at bounding box center [715, 426] width 12 height 12
click at [698, 401] on span "الصور" at bounding box center [696, 404] width 18 height 11
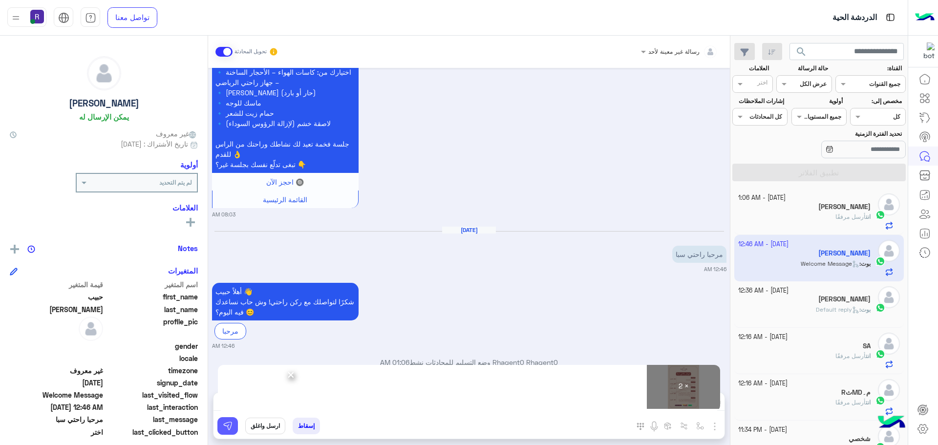
click at [227, 427] on img at bounding box center [228, 426] width 10 height 10
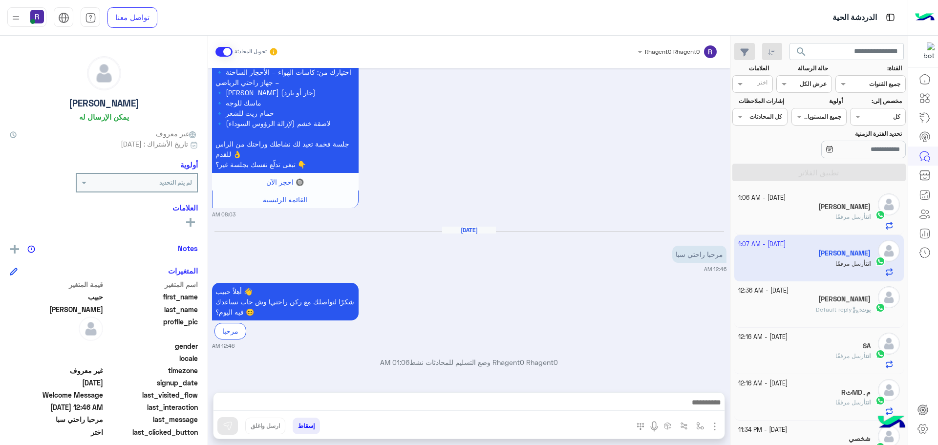
scroll to position [1316, 0]
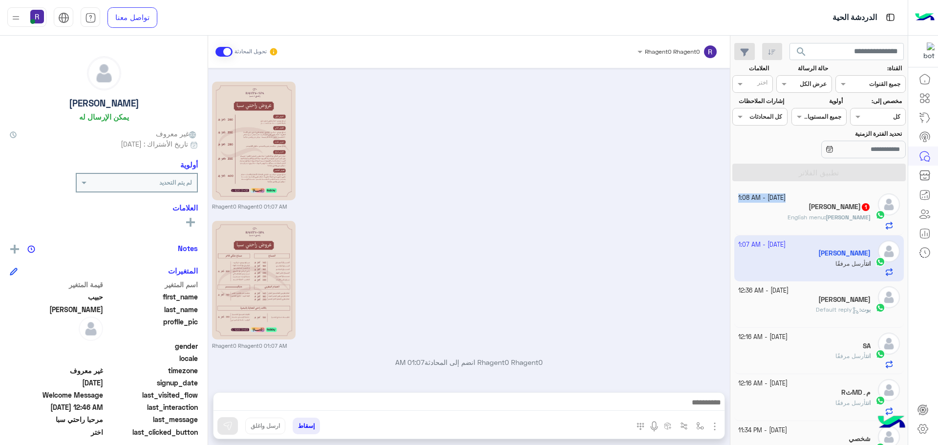
click at [818, 202] on div "11 October - 1:08 AM Salman 1 Salman : English menu" at bounding box center [804, 211] width 133 height 36
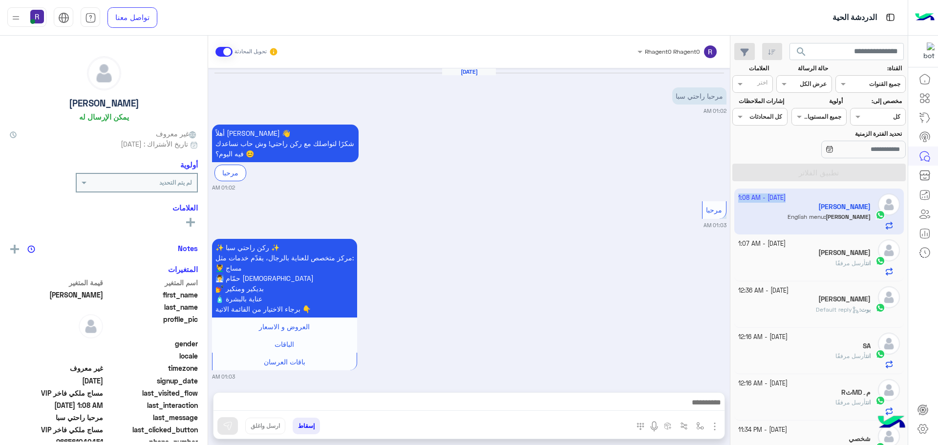
scroll to position [756, 0]
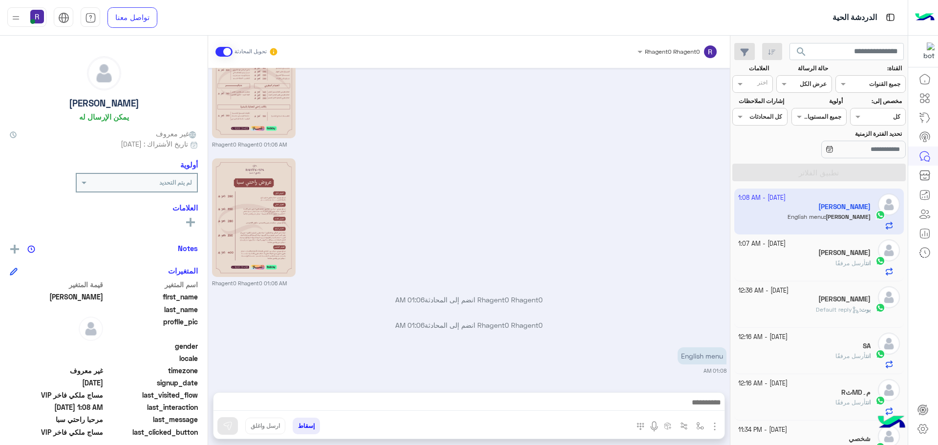
click at [612, 183] on div "Rhagent0 Rhagent0 01:06 AM" at bounding box center [469, 221] width 514 height 131
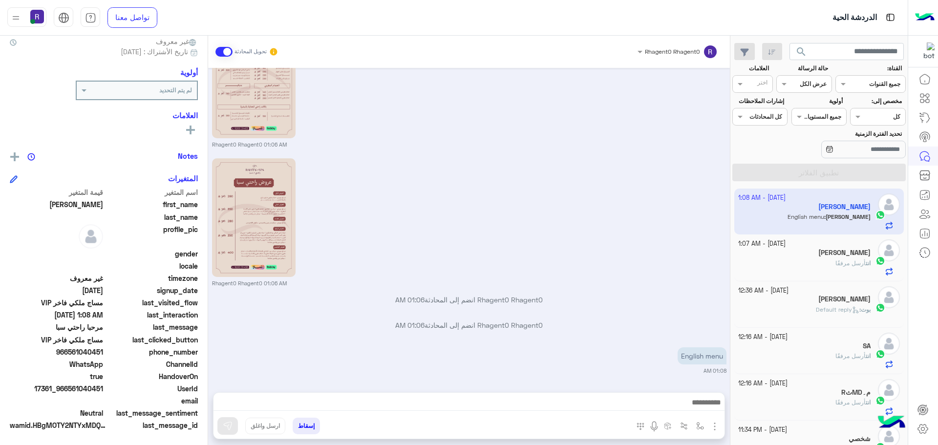
scroll to position [93, 0]
click at [702, 425] on img "button" at bounding box center [700, 426] width 8 height 8
click at [692, 404] on input "text" at bounding box center [677, 402] width 49 height 9
type input "*****"
click at [686, 379] on div "الجنادرية" at bounding box center [671, 386] width 72 height 19
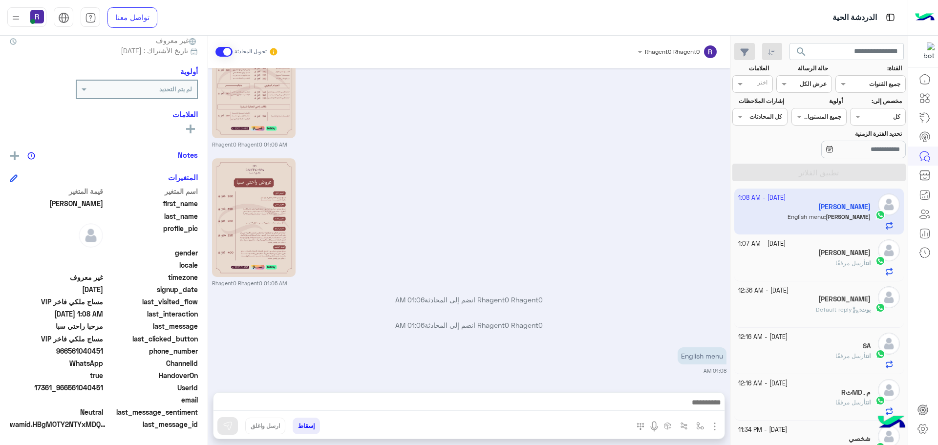
type textarea "*********"
click at [229, 424] on img at bounding box center [228, 426] width 10 height 10
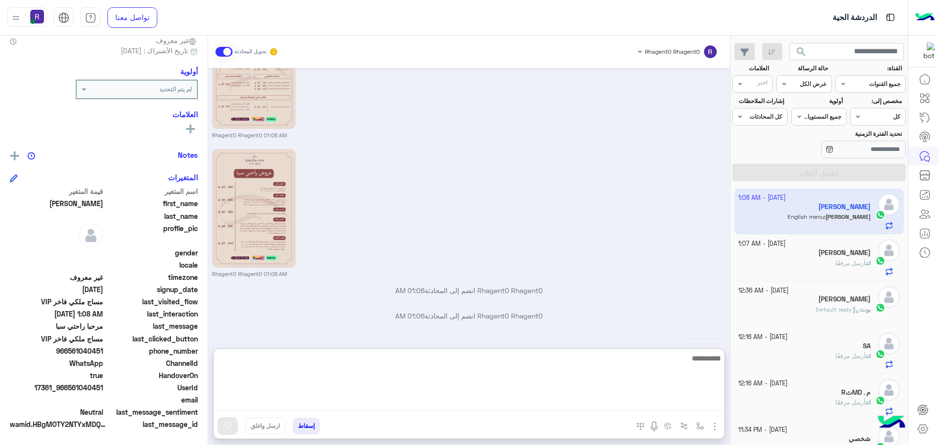
click at [554, 406] on textarea at bounding box center [468, 381] width 511 height 59
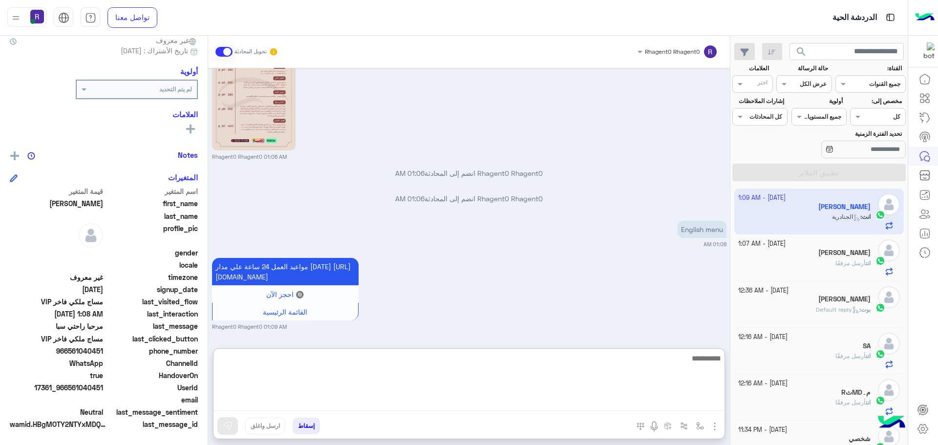
click at [536, 371] on textarea at bounding box center [468, 381] width 511 height 59
type textarea "**********"
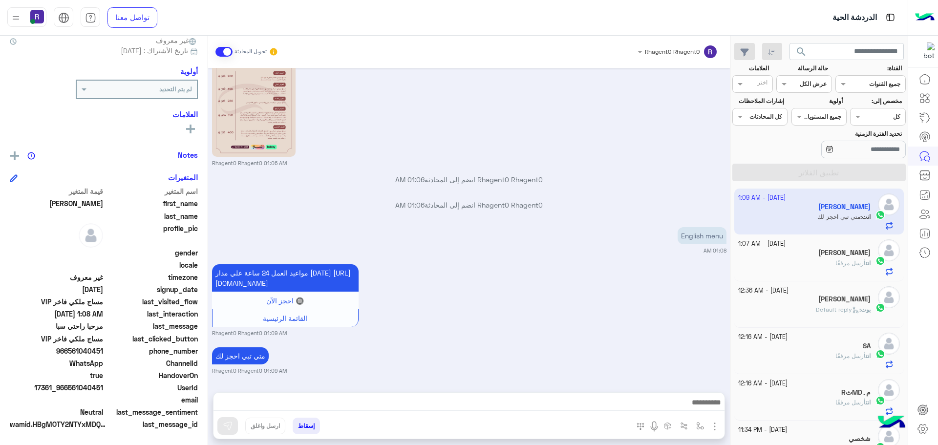
click at [690, 284] on div "مواعيد العمل 24 ساعة علي مدار اليوم https://maps.google.com/?q=24.806667,46.864…" at bounding box center [469, 299] width 514 height 75
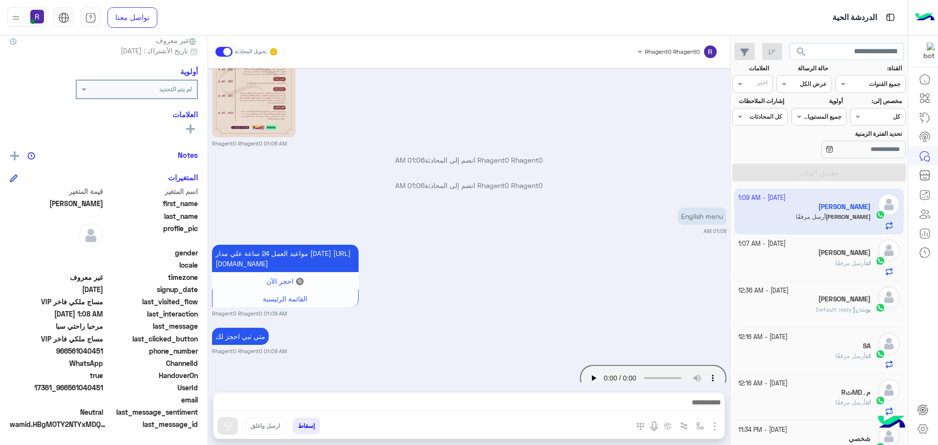
scroll to position [933, 0]
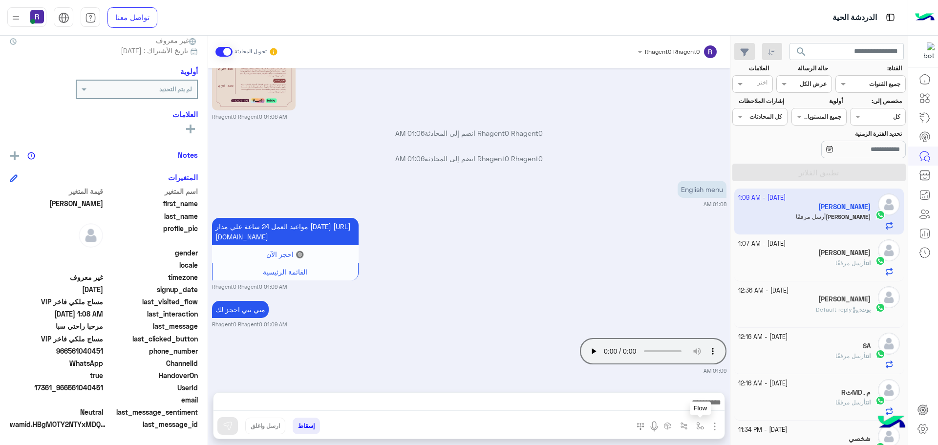
click at [695, 424] on button "button" at bounding box center [700, 426] width 16 height 16
click at [677, 401] on input "text" at bounding box center [677, 402] width 49 height 9
click at [714, 425] on img "button" at bounding box center [715, 426] width 12 height 12
click at [698, 407] on span "الصور" at bounding box center [696, 404] width 18 height 11
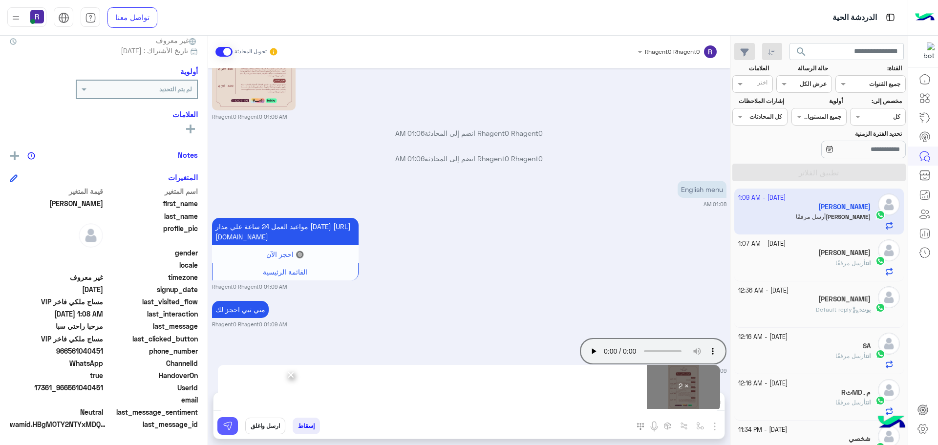
click at [227, 420] on button at bounding box center [227, 426] width 21 height 18
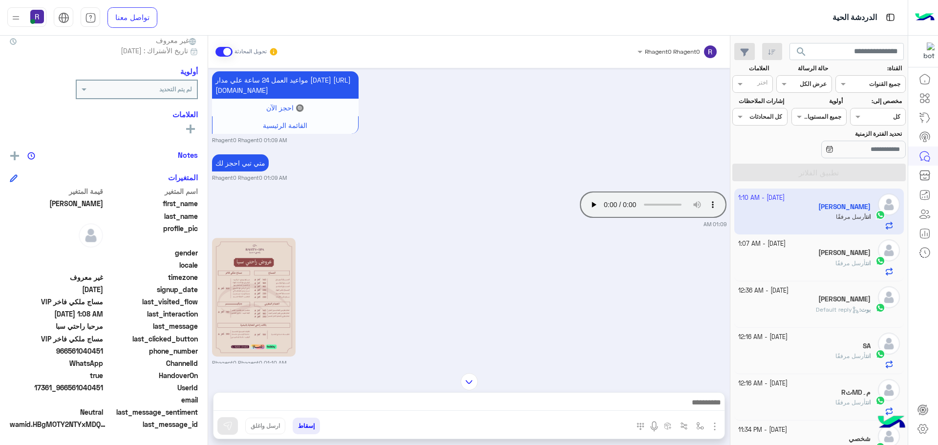
scroll to position [1210, 0]
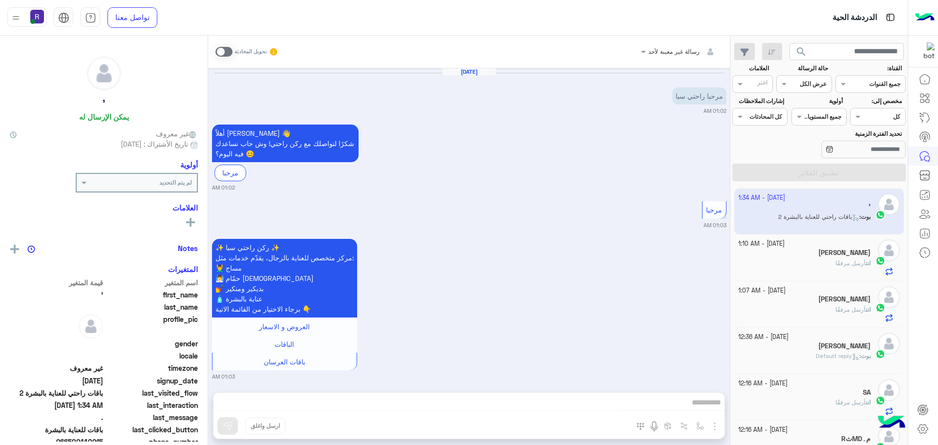
scroll to position [3599, 0]
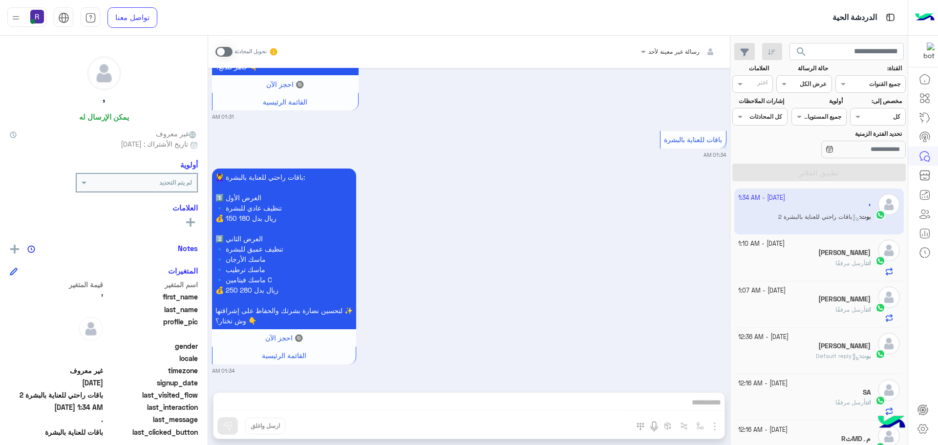
click at [599, 308] on div "💆‍♀️ باقات راحتي للعناية بالبشرة: 1️⃣ العرض الأول 🔹 تنظيف عادي للبشرة 💰 150 ريا…" at bounding box center [469, 270] width 514 height 209
